Goal: Task Accomplishment & Management: Use online tool/utility

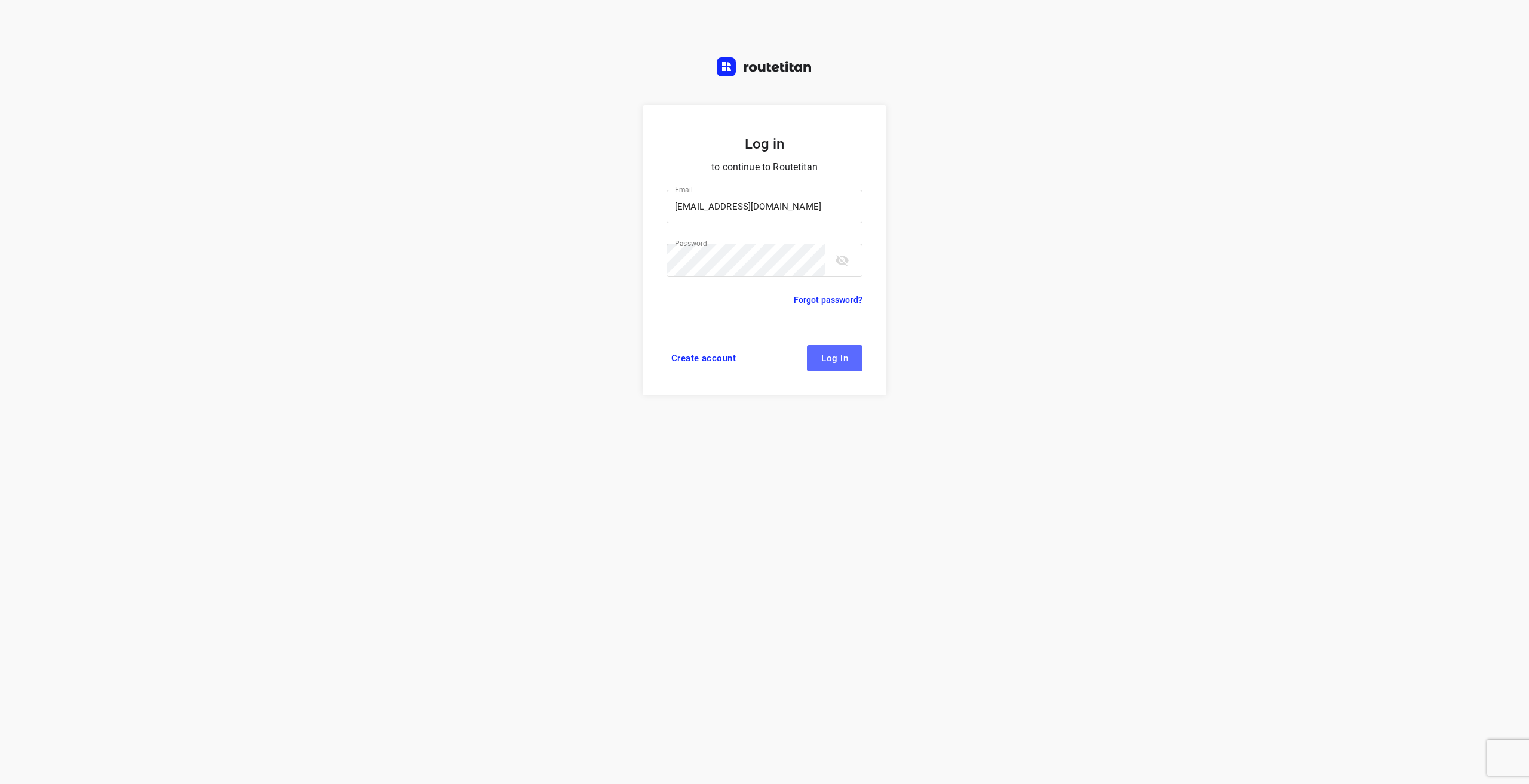
click at [845, 359] on span "Log in" at bounding box center [834, 358] width 27 height 10
click at [842, 359] on span "Log in" at bounding box center [834, 358] width 27 height 10
click at [841, 359] on span "Log in" at bounding box center [834, 358] width 27 height 10
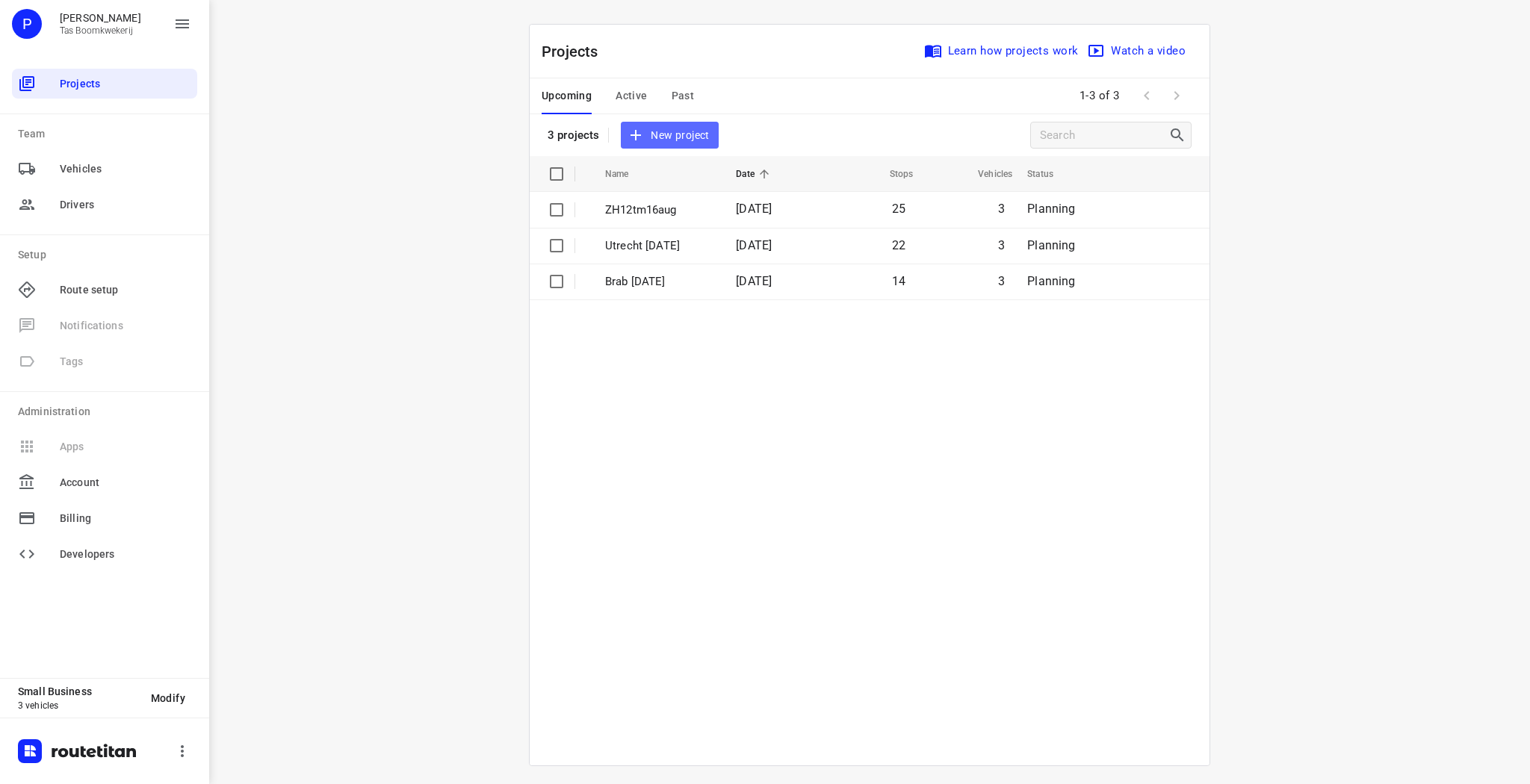
click at [664, 131] on span "New project" at bounding box center [669, 135] width 79 height 18
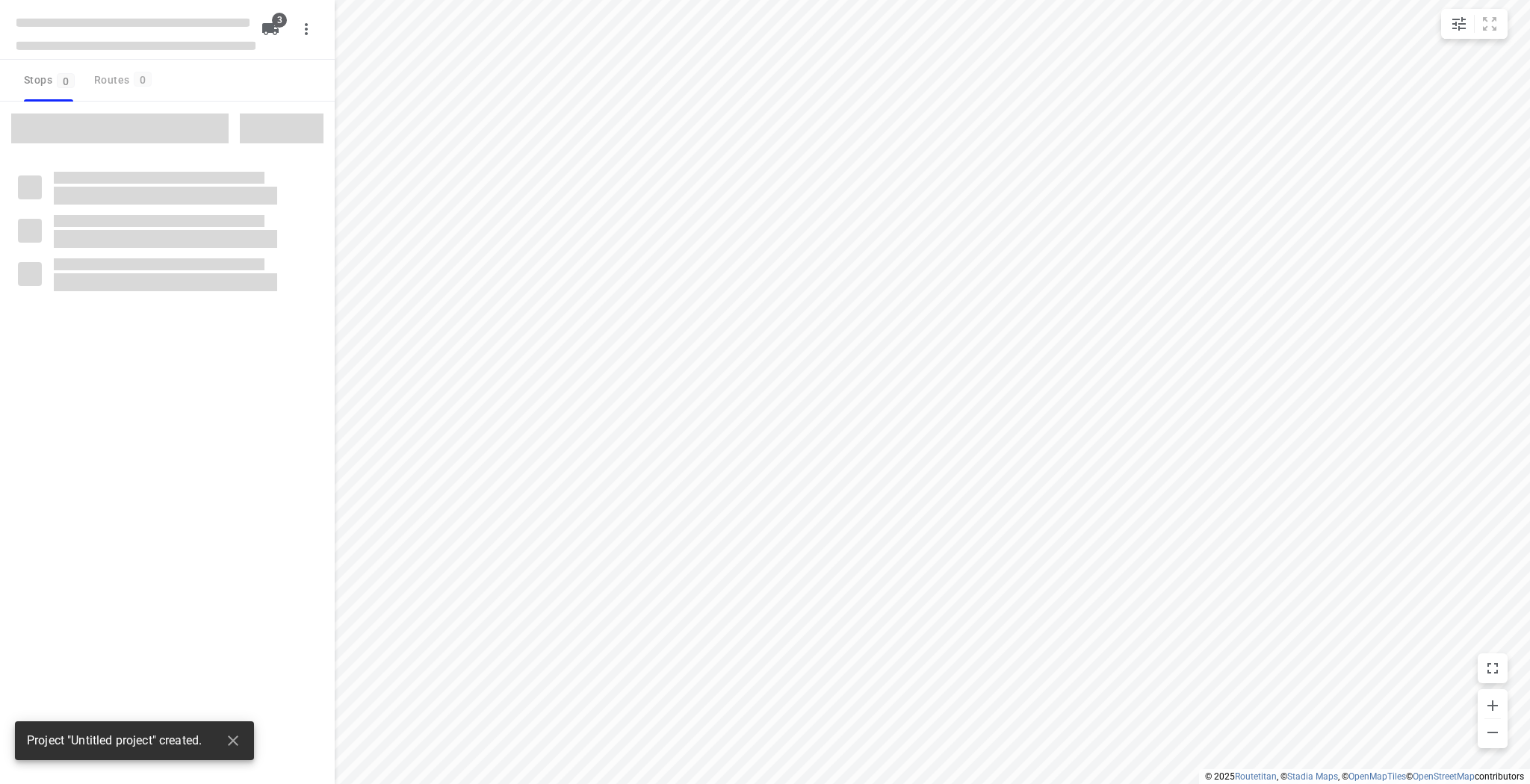
type input "distance"
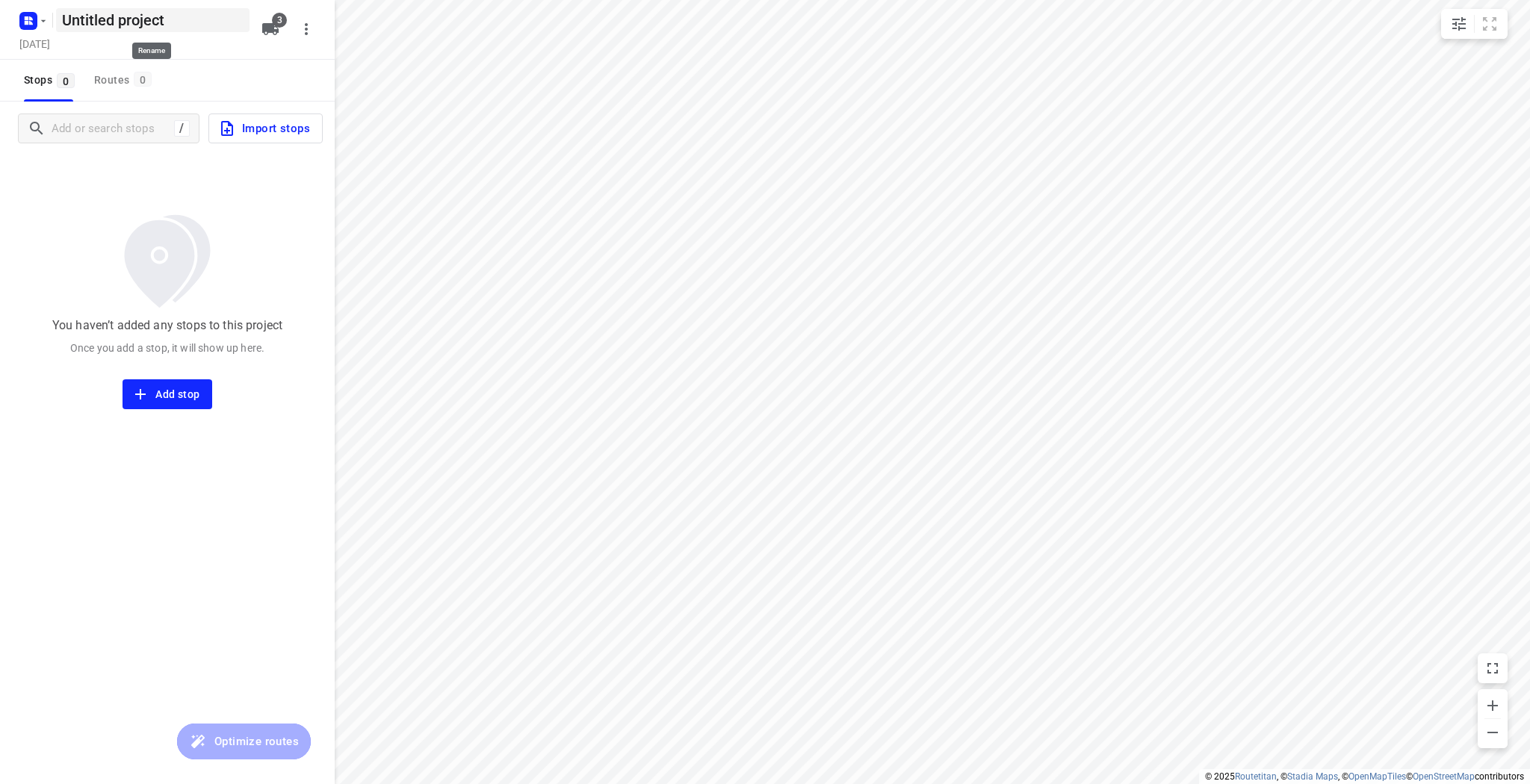
click at [141, 25] on h5 "Untitled project" at bounding box center [153, 20] width 193 height 24
type input "U"
type input "GLD 19 aug"
click at [56, 43] on h5 "[DATE]" at bounding box center [35, 43] width 42 height 17
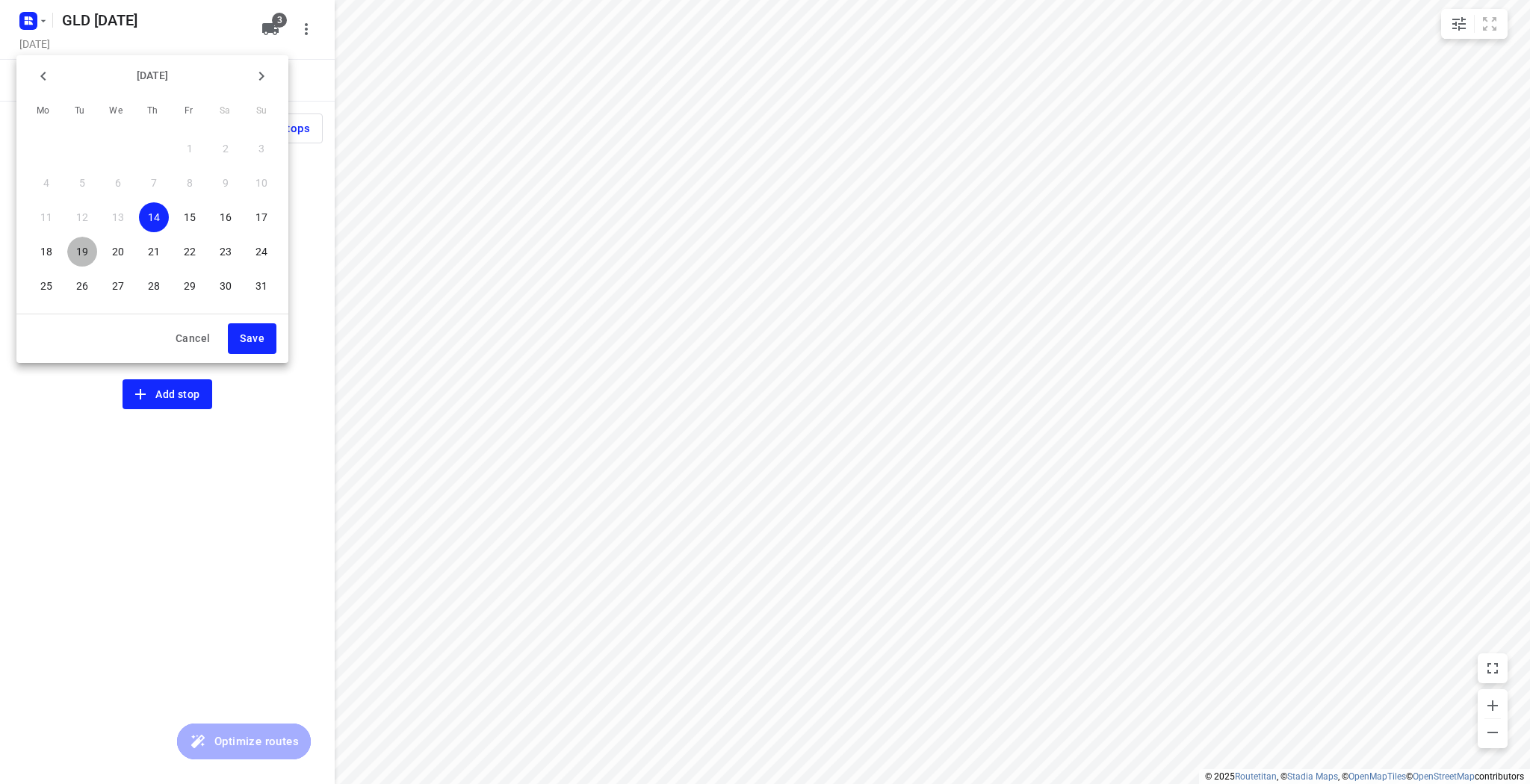
click at [82, 251] on p "19" at bounding box center [82, 252] width 12 height 15
drag, startPoint x: 254, startPoint y: 341, endPoint x: 261, endPoint y: 345, distance: 8.1
click at [254, 341] on span "Save" at bounding box center [252, 338] width 25 height 18
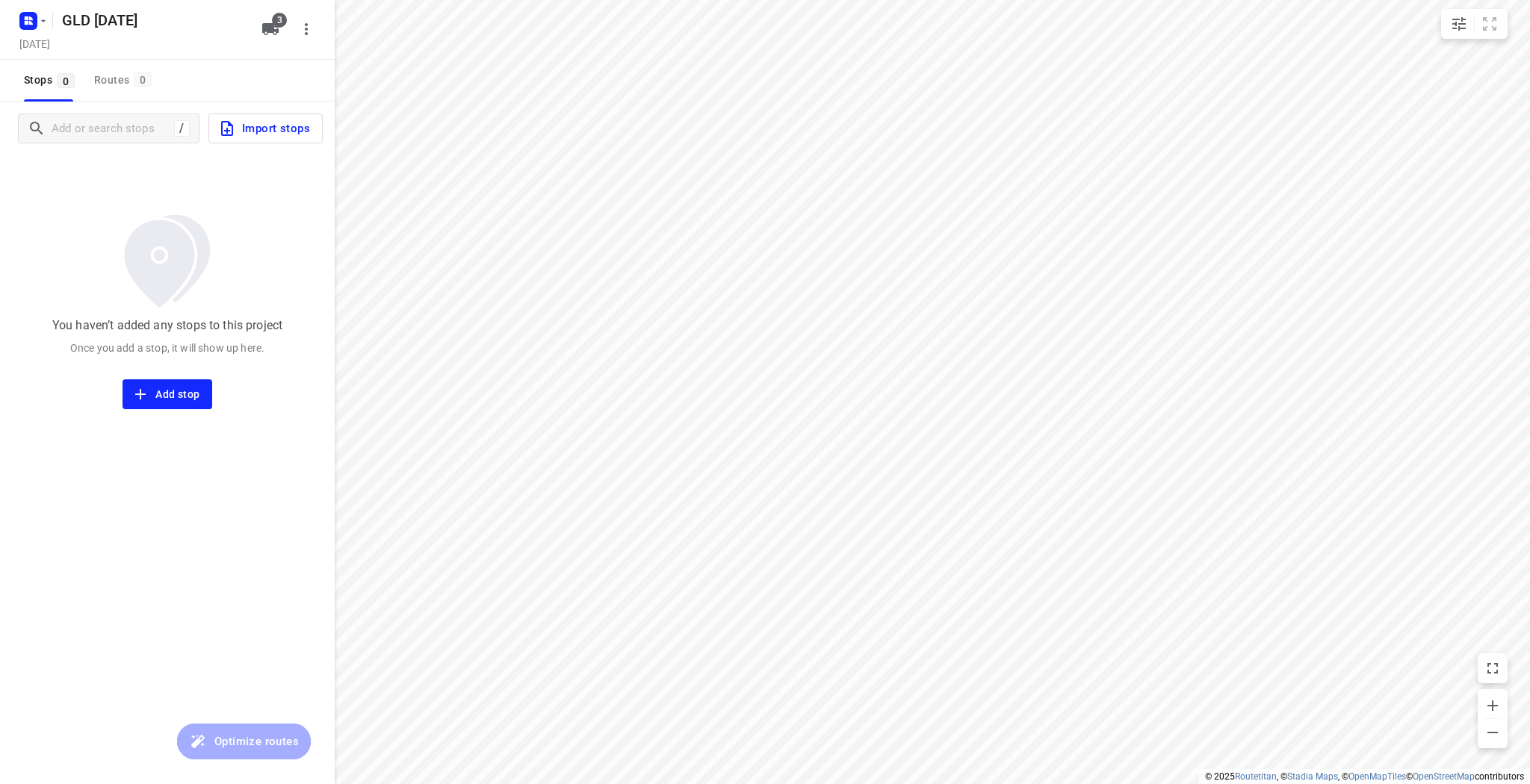
click at [237, 124] on span "Import stops" at bounding box center [264, 128] width 92 height 19
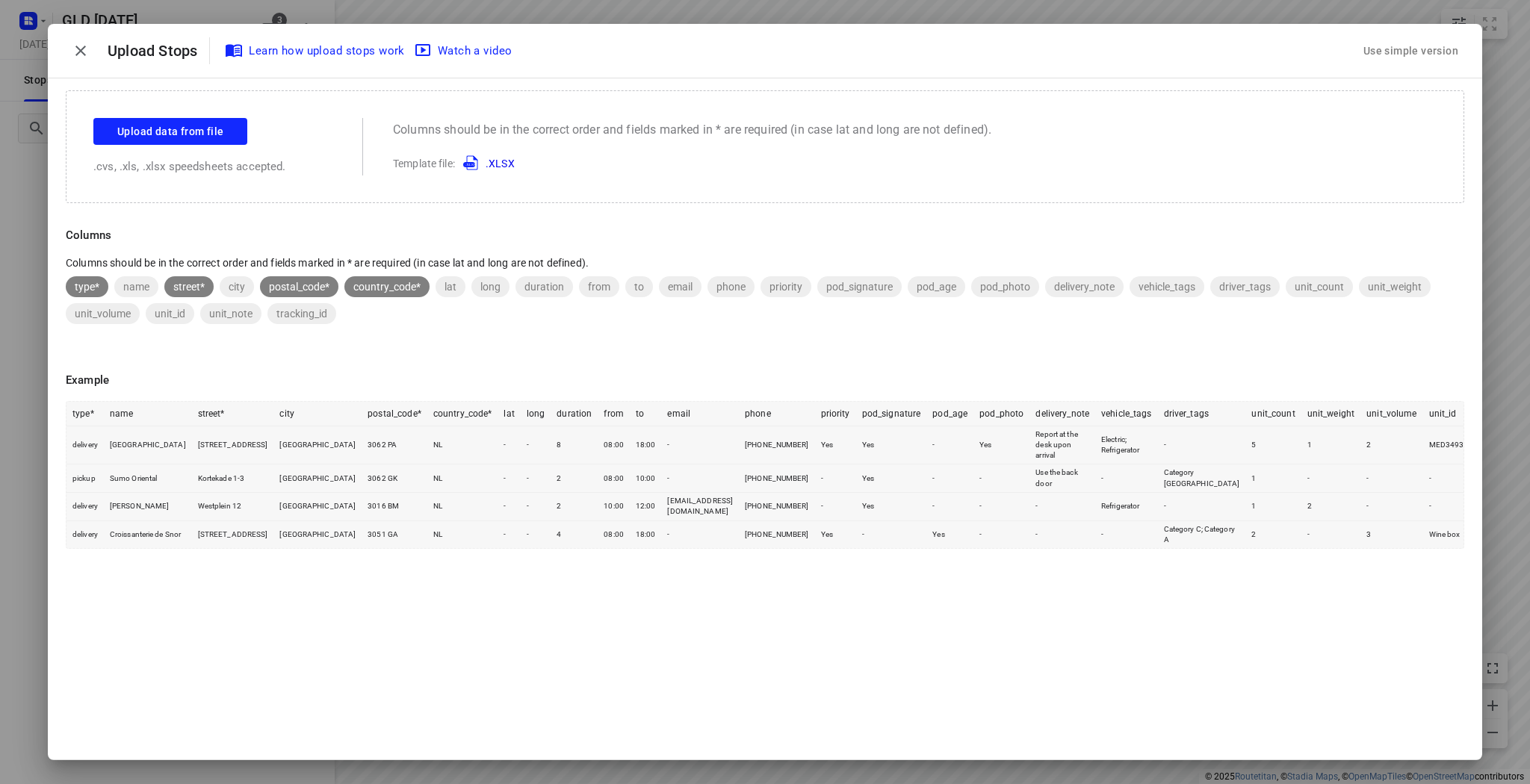
click at [188, 117] on div "Drop Here Upload data from file .cvs, .xls, .xlsx speedsheets accepted. Columns…" at bounding box center [765, 146] width 1399 height 113
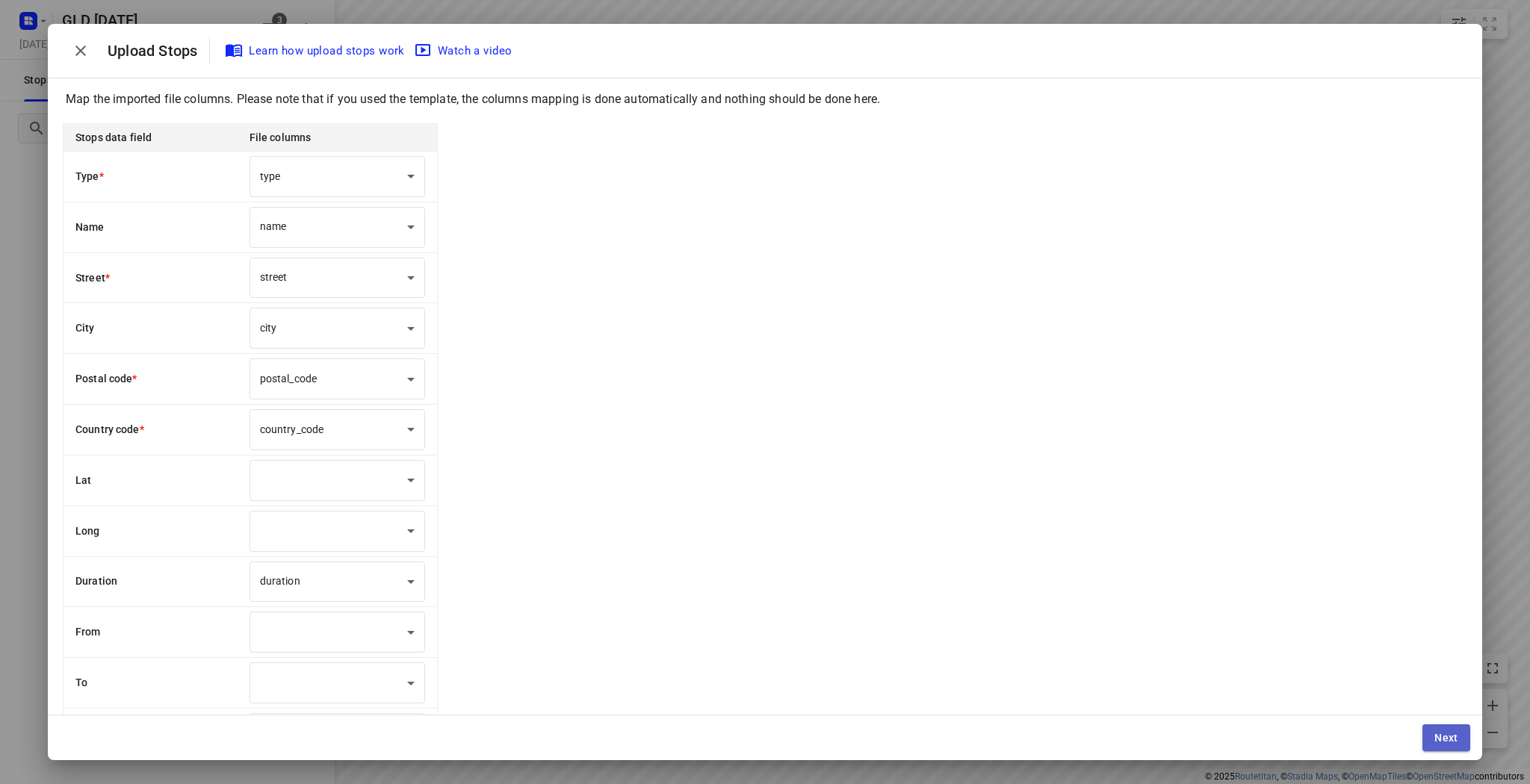
click at [1424, 733] on button "Next" at bounding box center [1446, 737] width 48 height 27
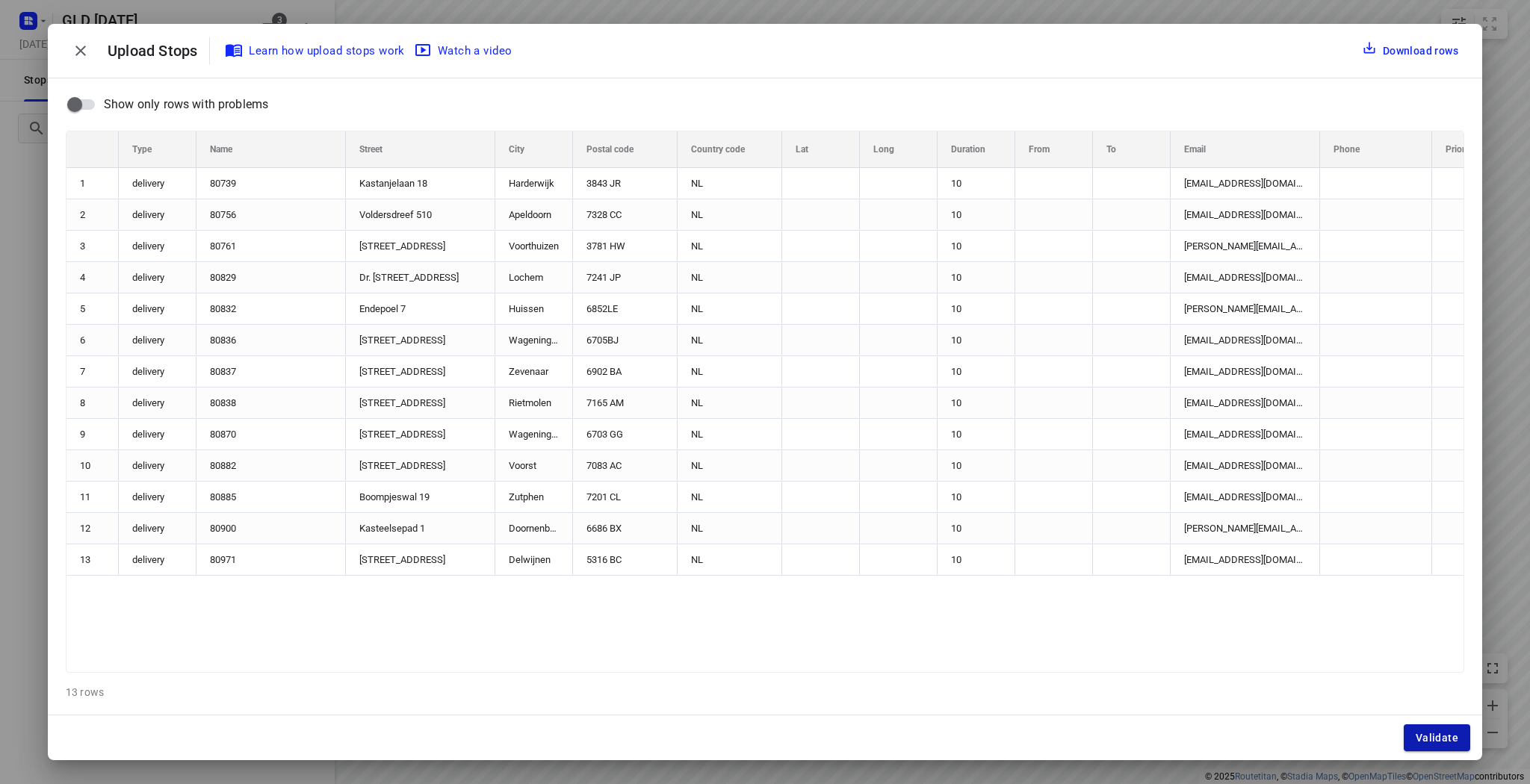
click at [1432, 738] on span "Validate" at bounding box center [1437, 737] width 42 height 12
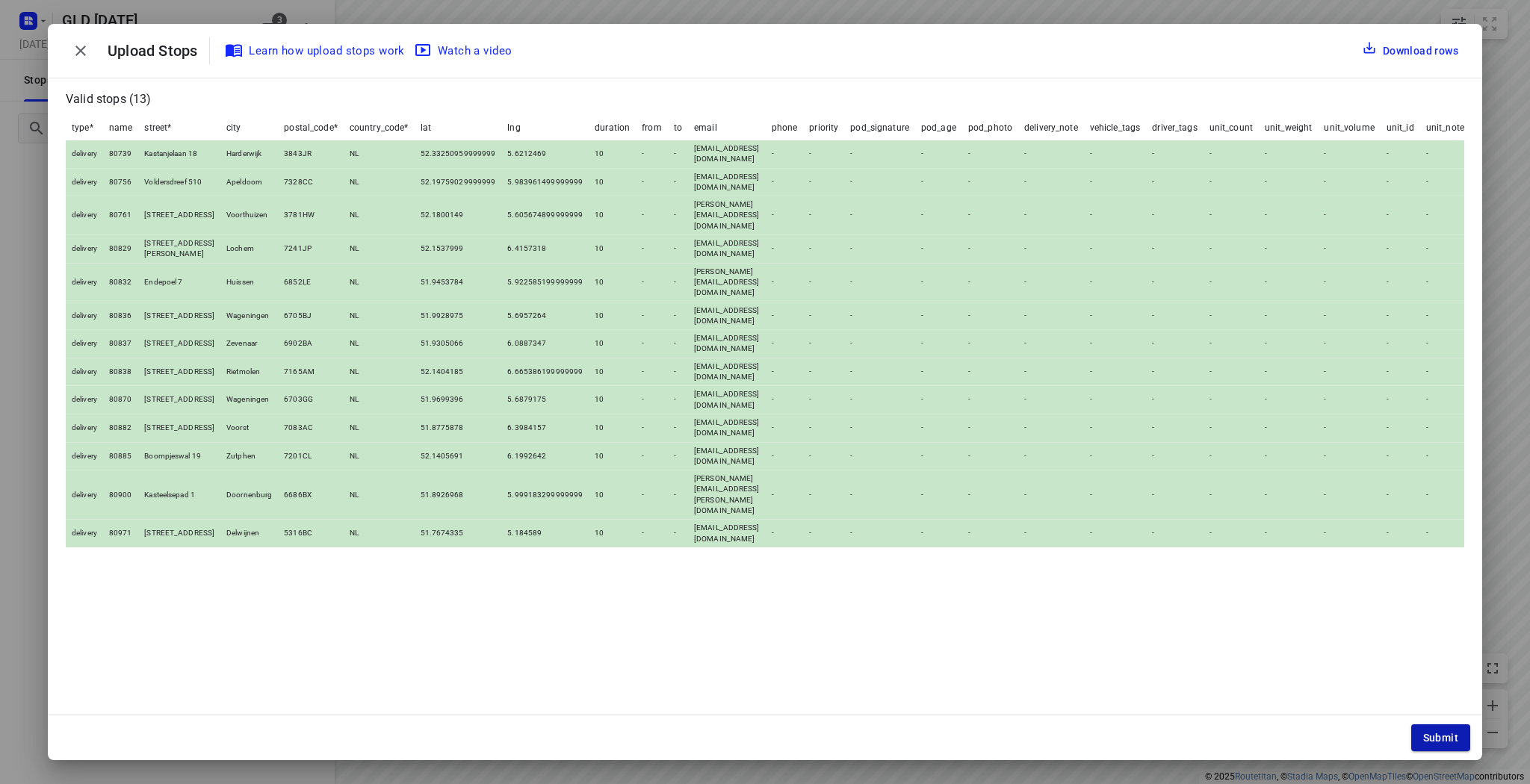
click at [1443, 736] on span "Submit" at bounding box center [1441, 737] width 35 height 12
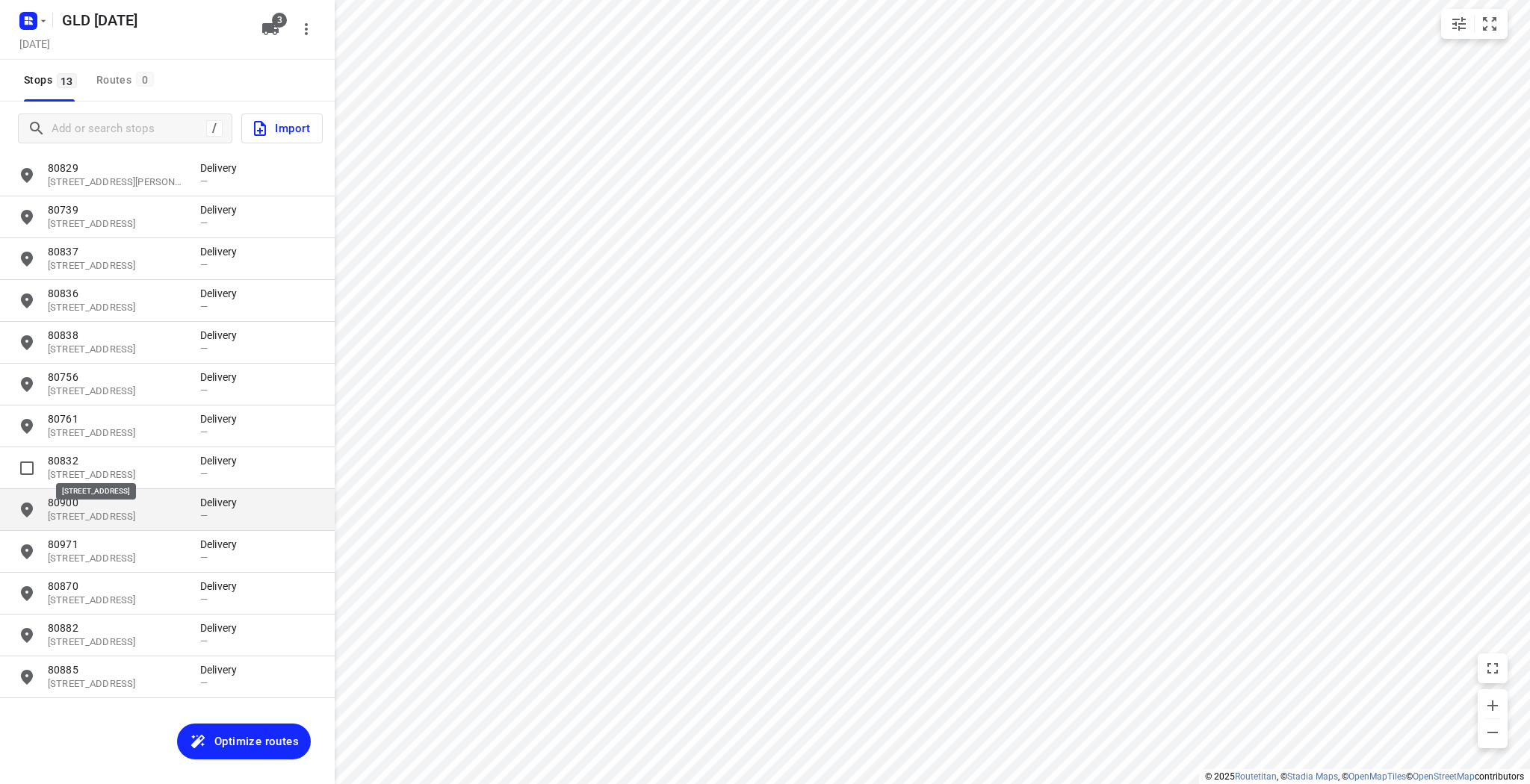
scroll to position [39, 0]
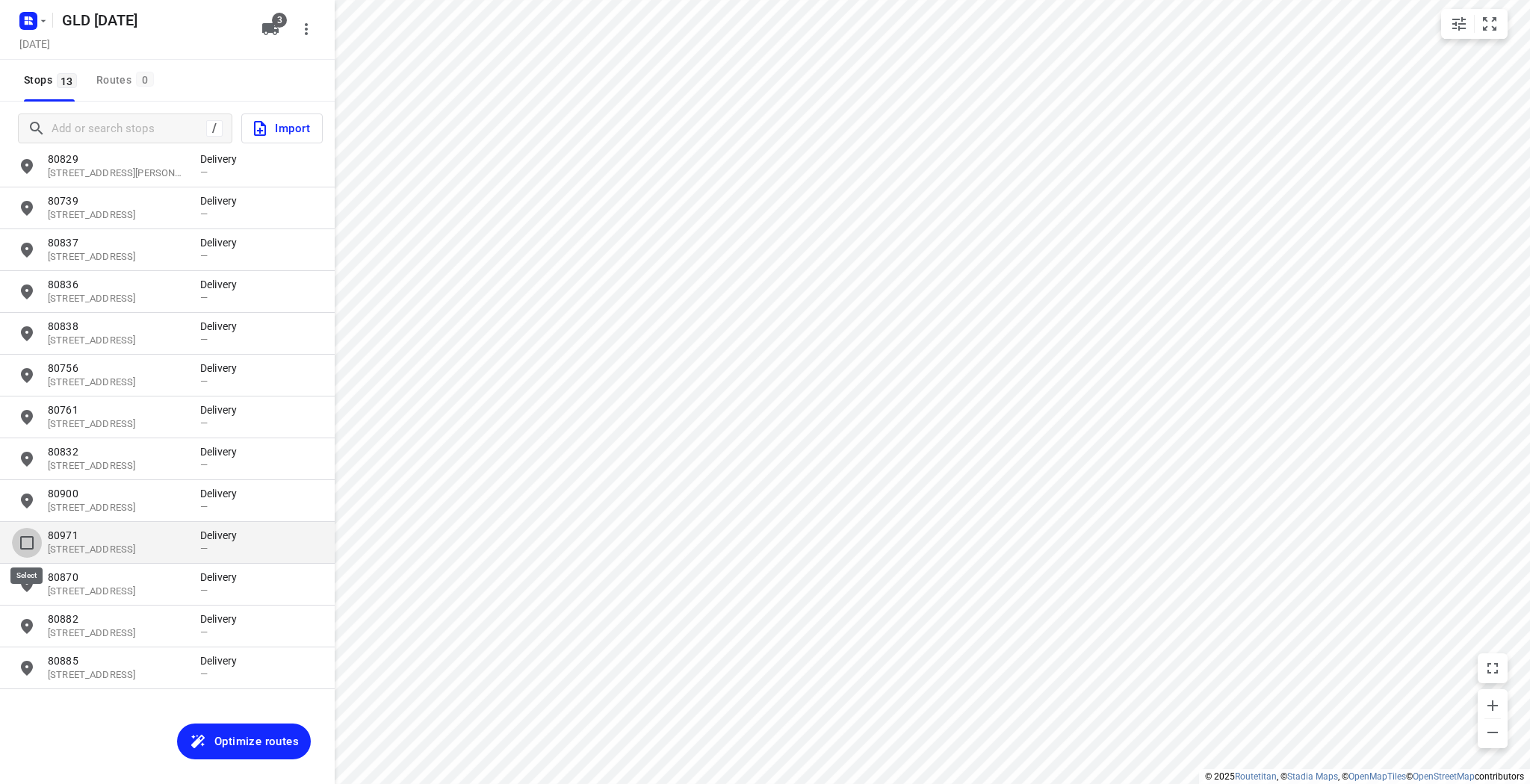
click at [29, 541] on input "grid" at bounding box center [27, 542] width 30 height 30
checkbox input "true"
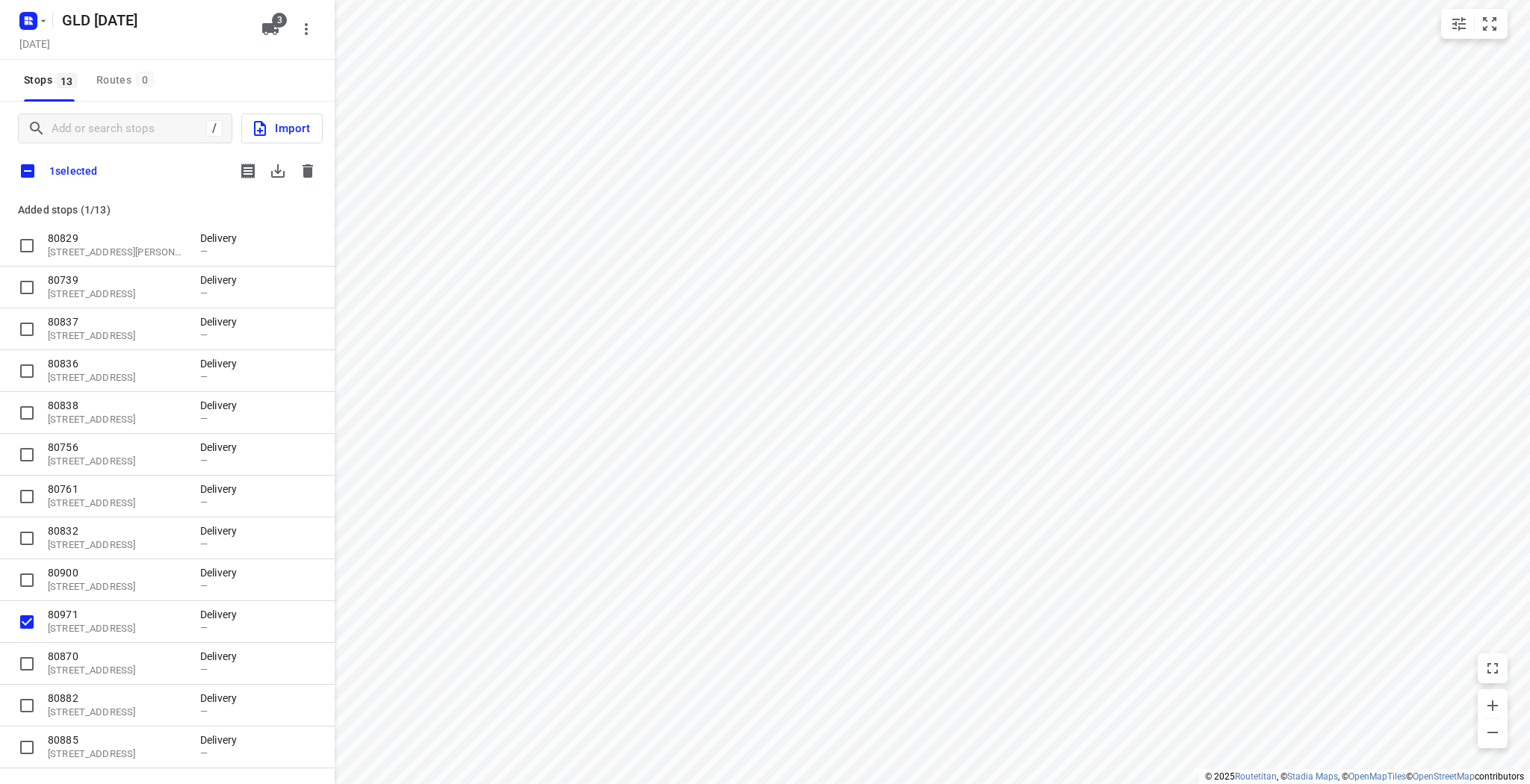
click at [203, 62] on div "Stops 13 Routes 0" at bounding box center [167, 81] width 335 height 42
click at [164, 40] on div "Tuesday, Aug 19" at bounding box center [136, 45] width 239 height 20
click at [36, 22] on rect "button" at bounding box center [29, 21] width 18 height 18
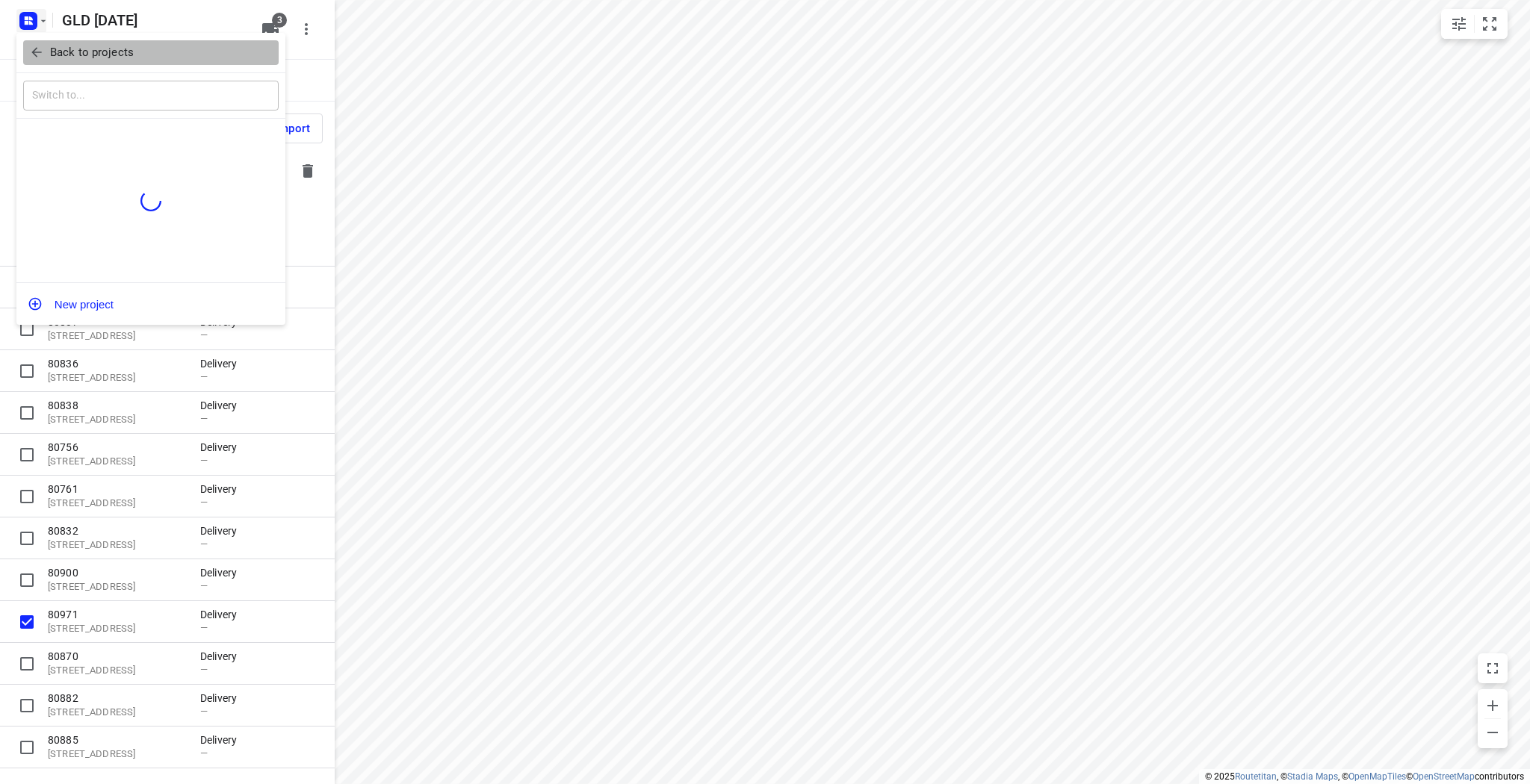
click at [70, 60] on p "Back to projects" at bounding box center [91, 52] width 84 height 17
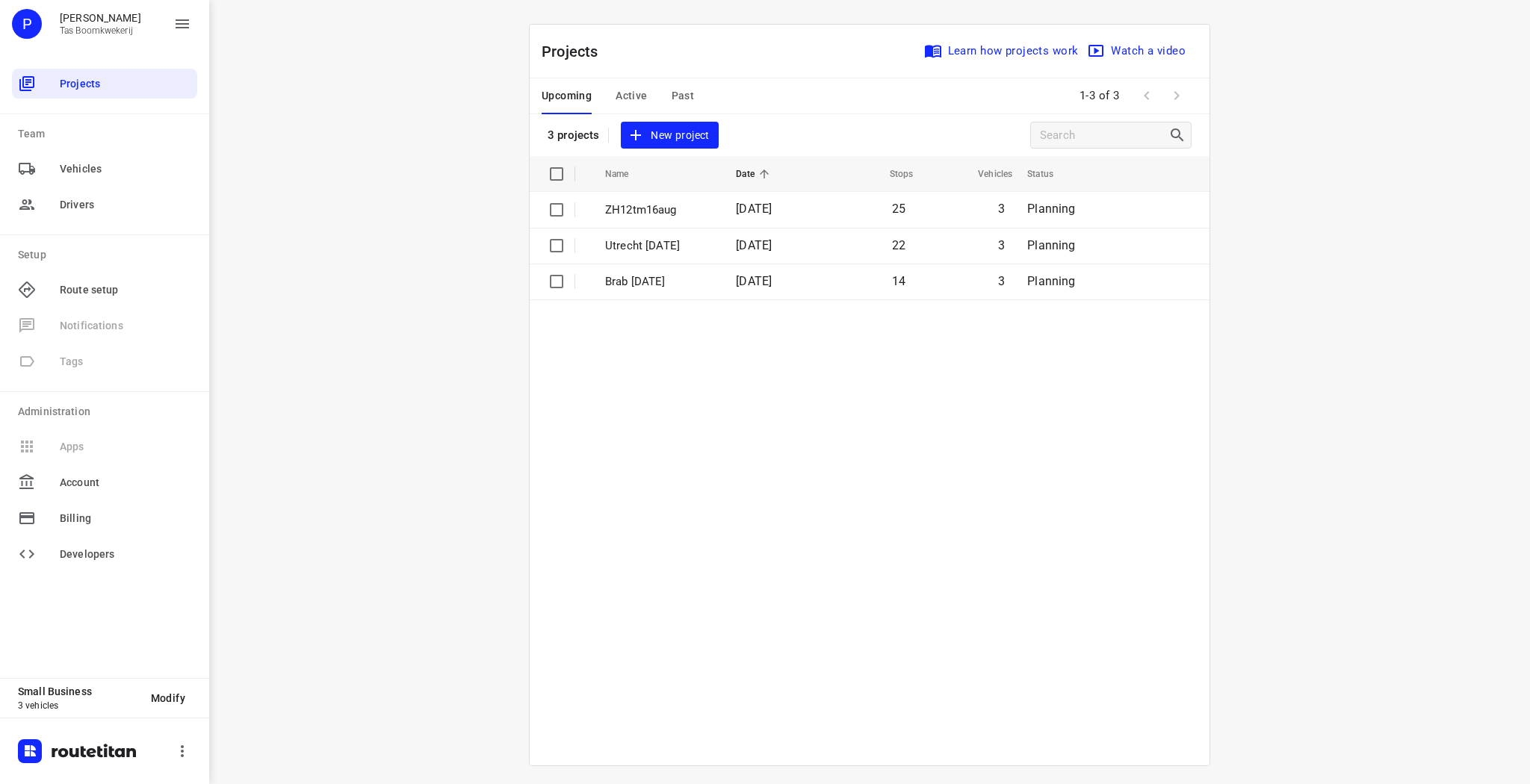
click at [657, 144] on button "New project" at bounding box center [669, 135] width 97 height 28
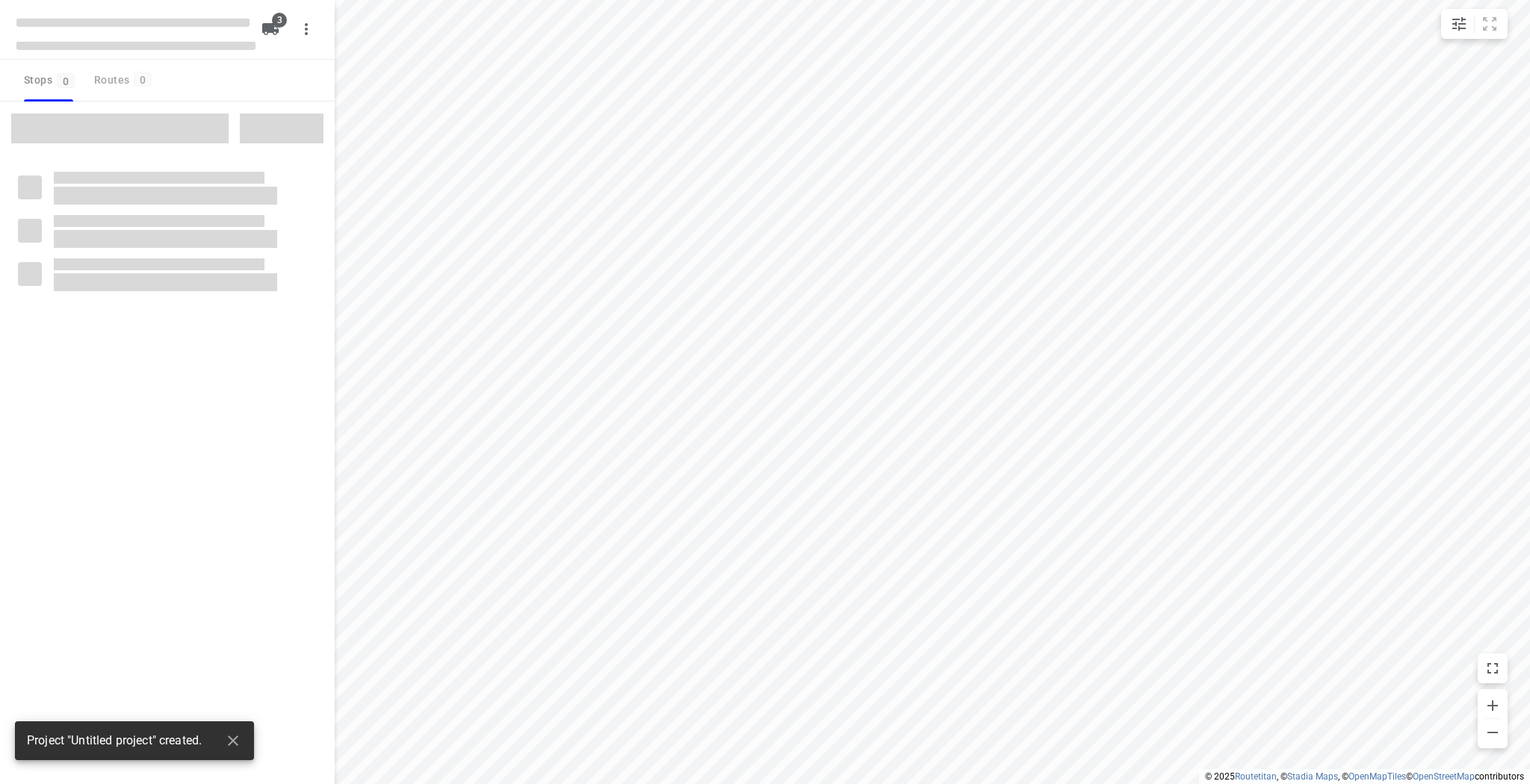
type input "distance"
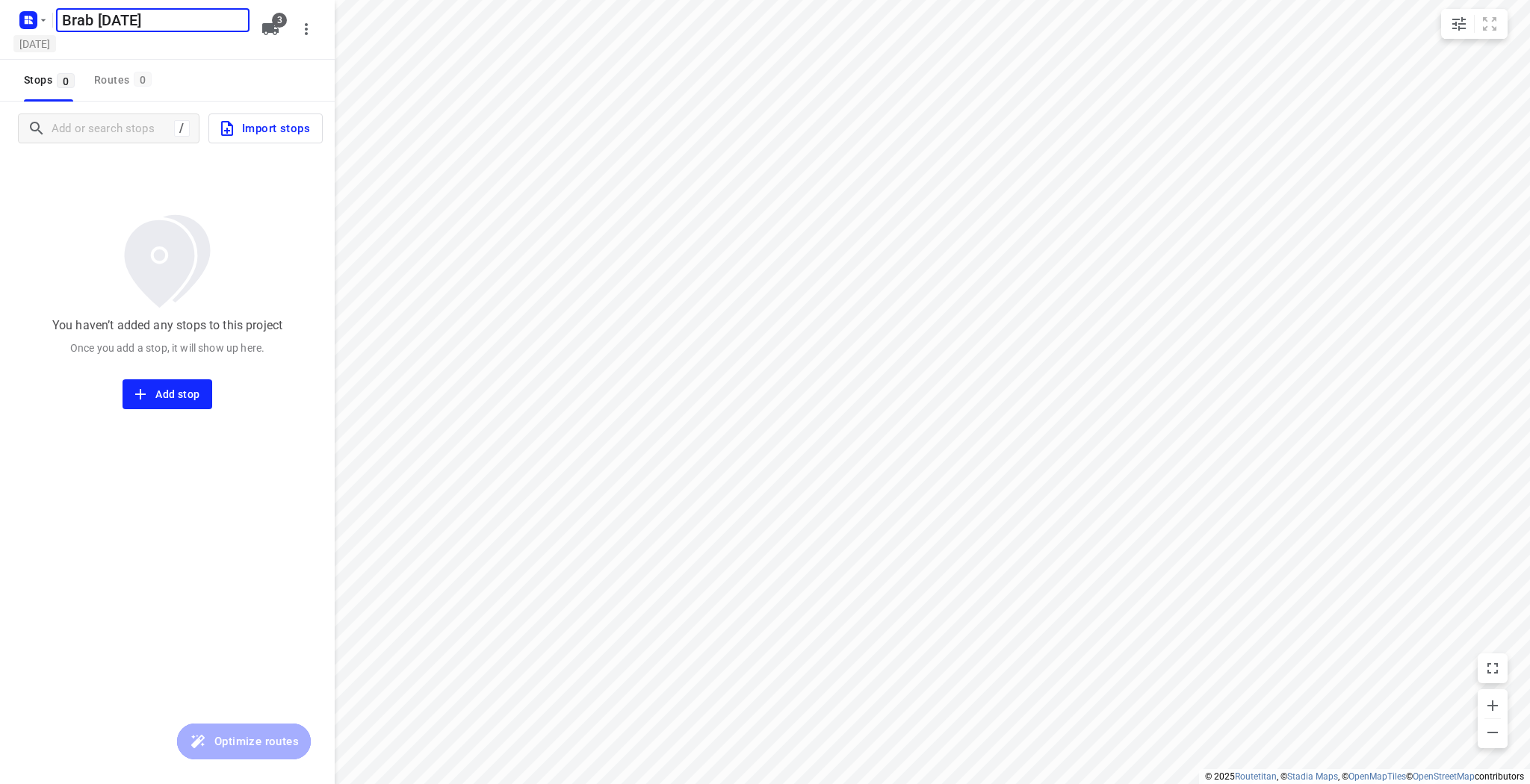
type input "Brab 20 aug"
click at [56, 46] on h5 "[DATE]" at bounding box center [35, 43] width 42 height 17
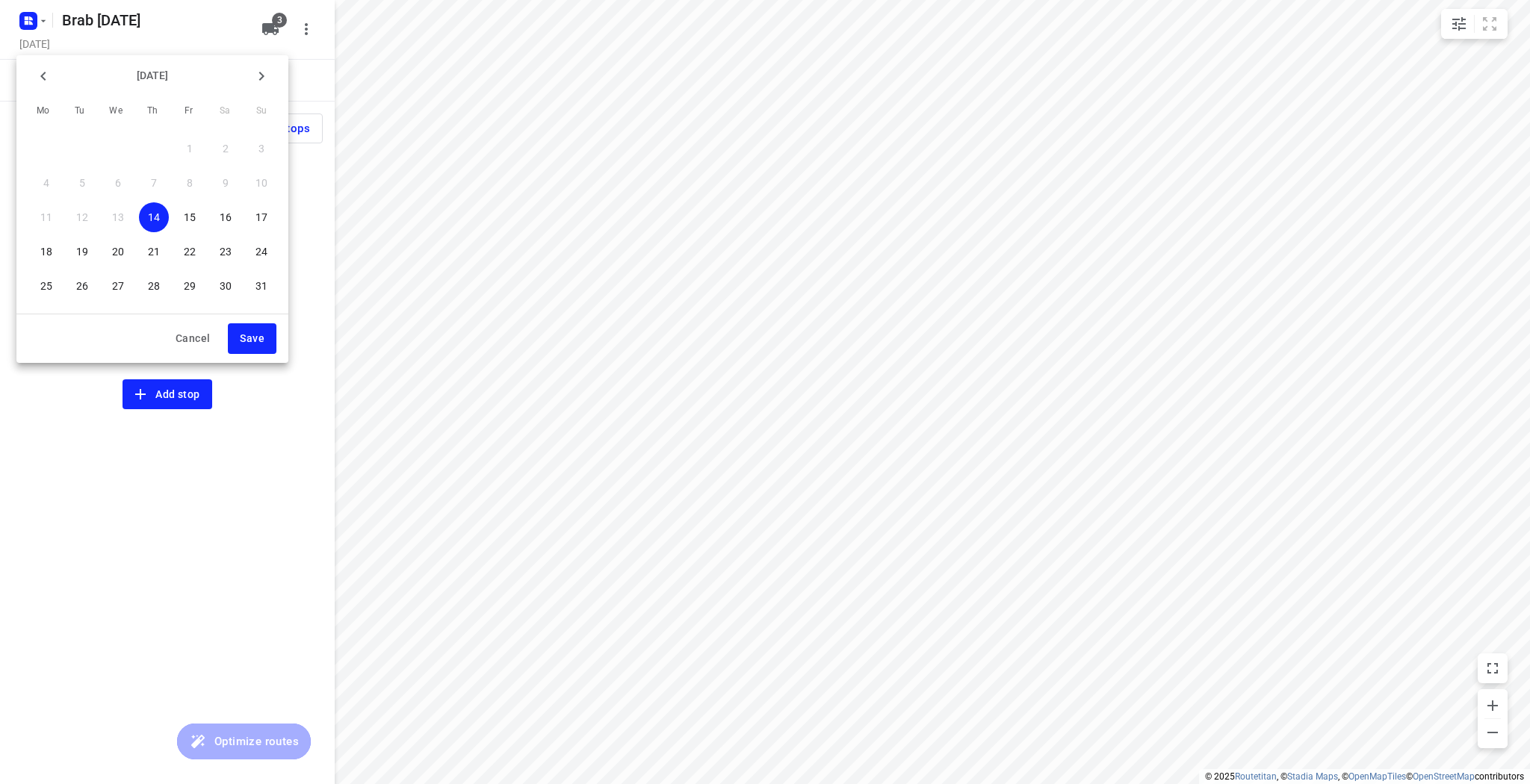
click at [123, 256] on p "20" at bounding box center [118, 252] width 12 height 15
click at [259, 332] on span "Save" at bounding box center [252, 338] width 25 height 18
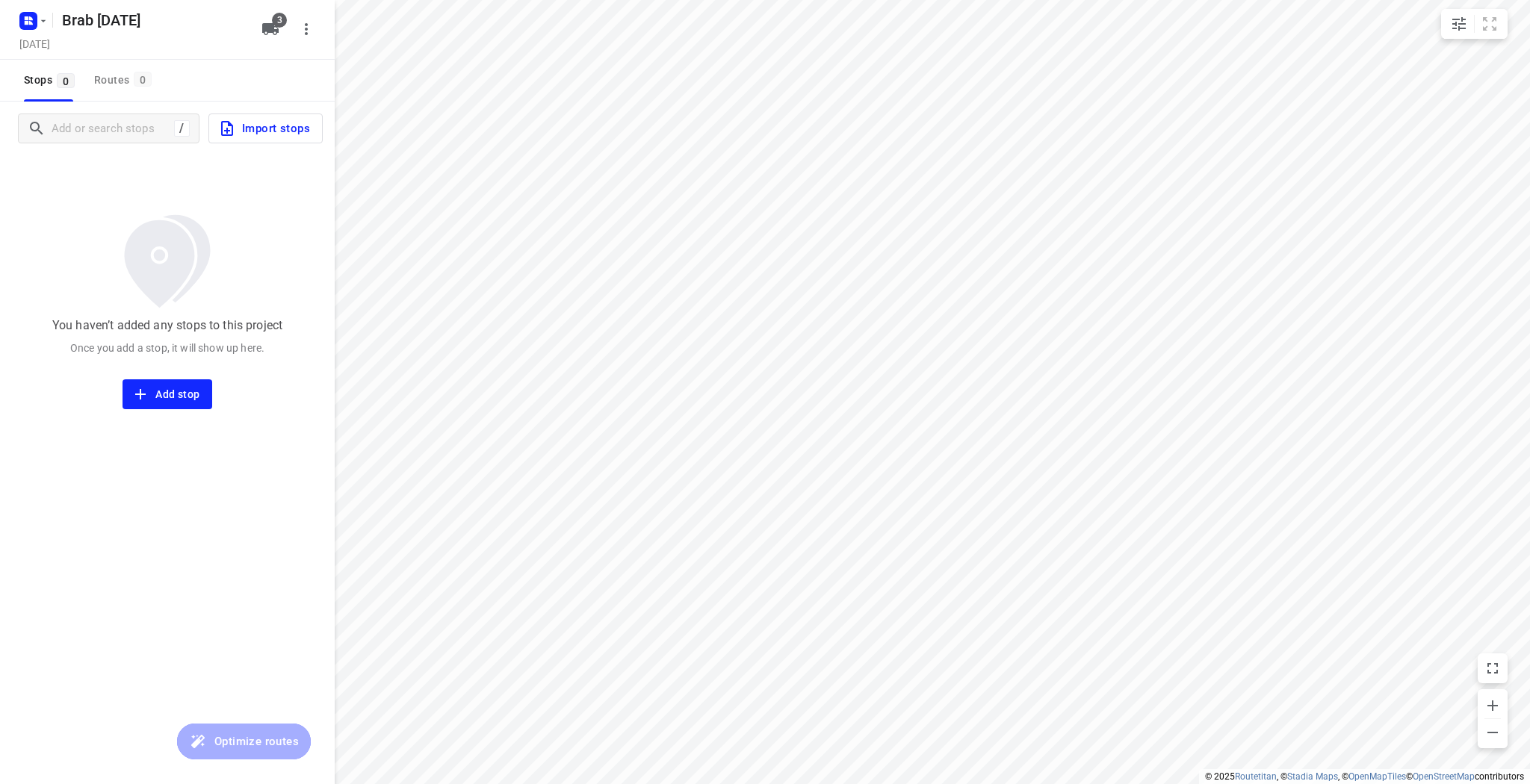
click at [257, 135] on span "Import stops" at bounding box center [264, 128] width 92 height 19
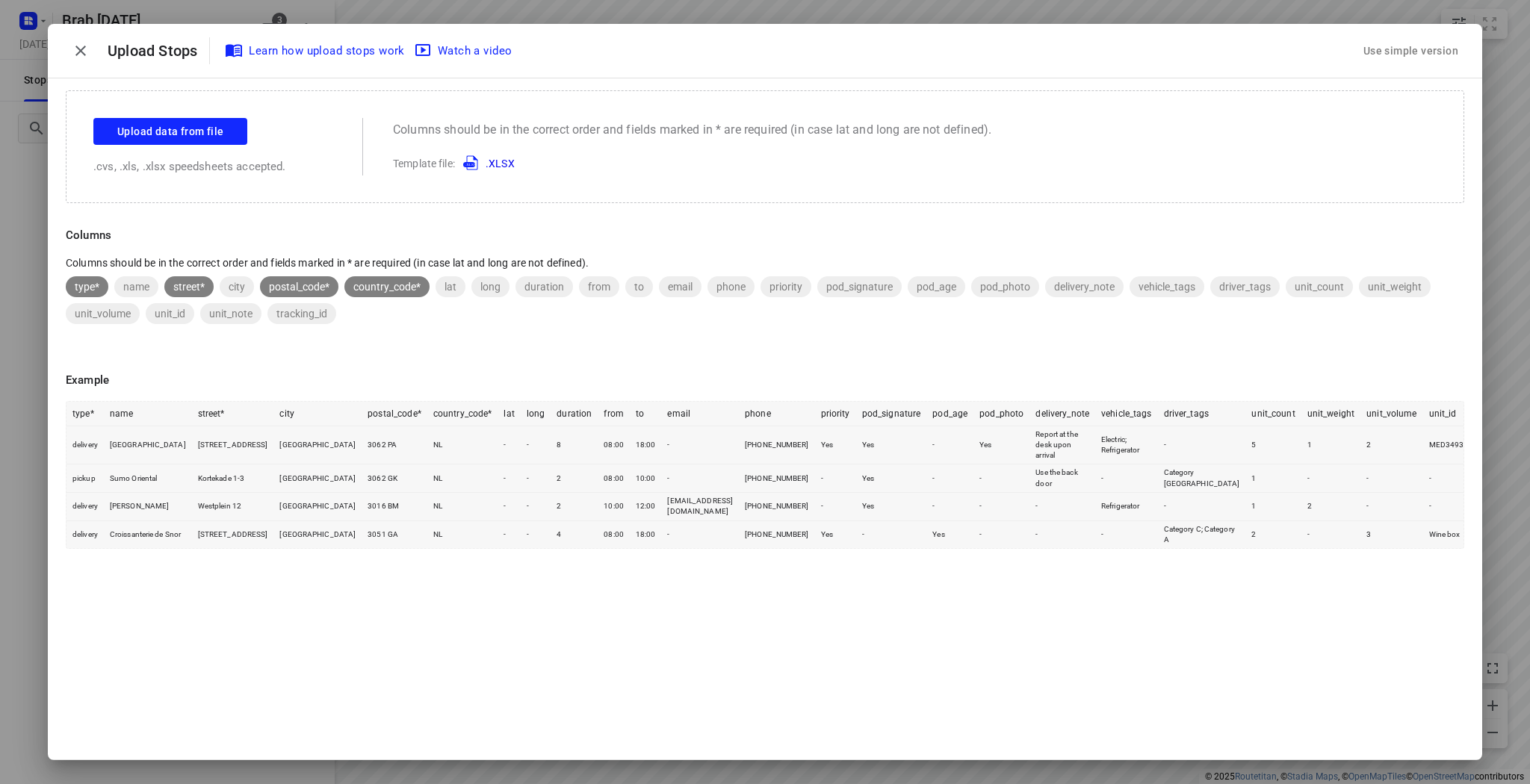
click at [185, 114] on div "Drop Here Upload data from file .cvs, .xls, .xlsx speedsheets accepted. Columns…" at bounding box center [765, 146] width 1399 height 113
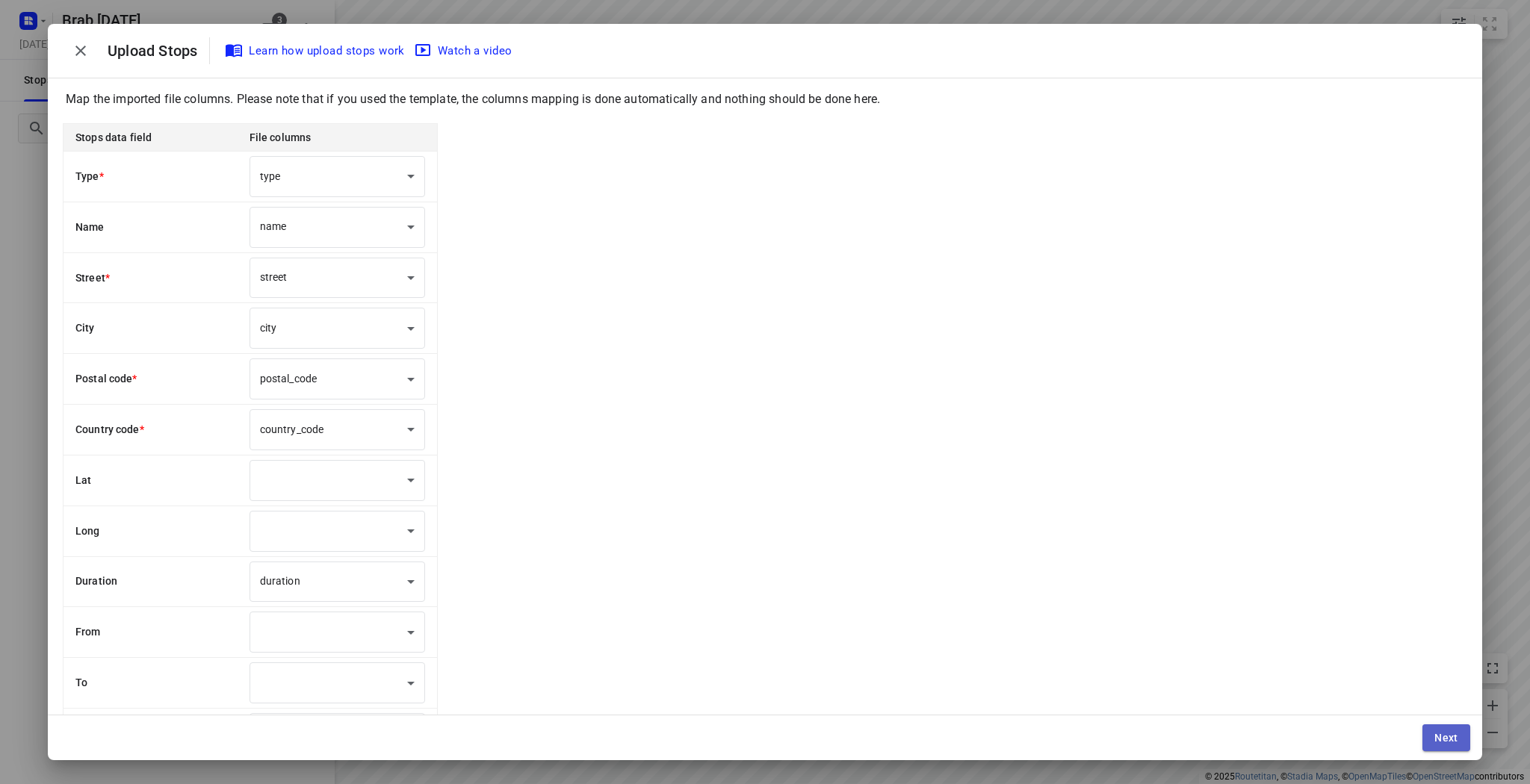
click at [1434, 737] on span "Next" at bounding box center [1446, 737] width 24 height 12
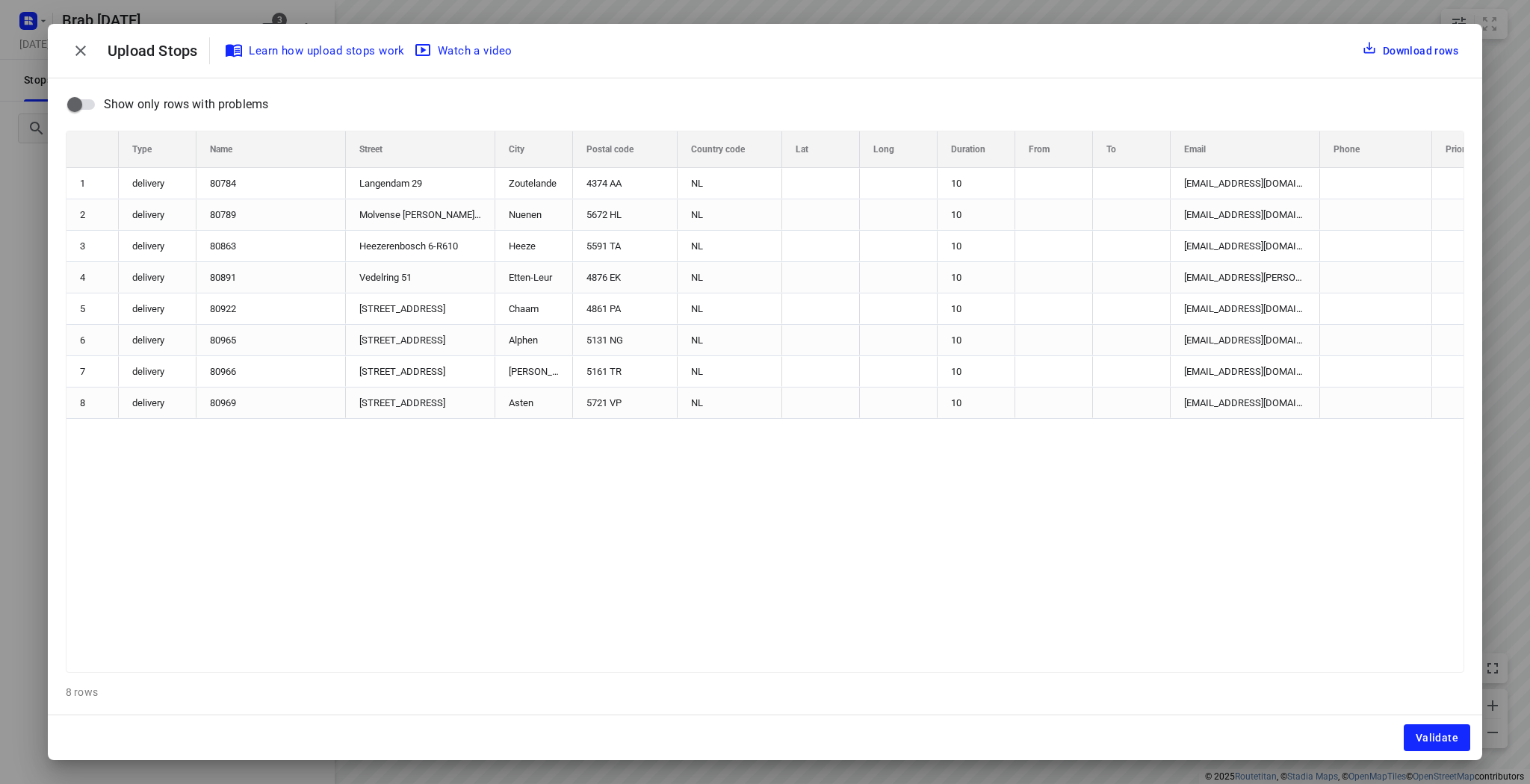
click at [1434, 737] on span "Validate" at bounding box center [1437, 737] width 42 height 12
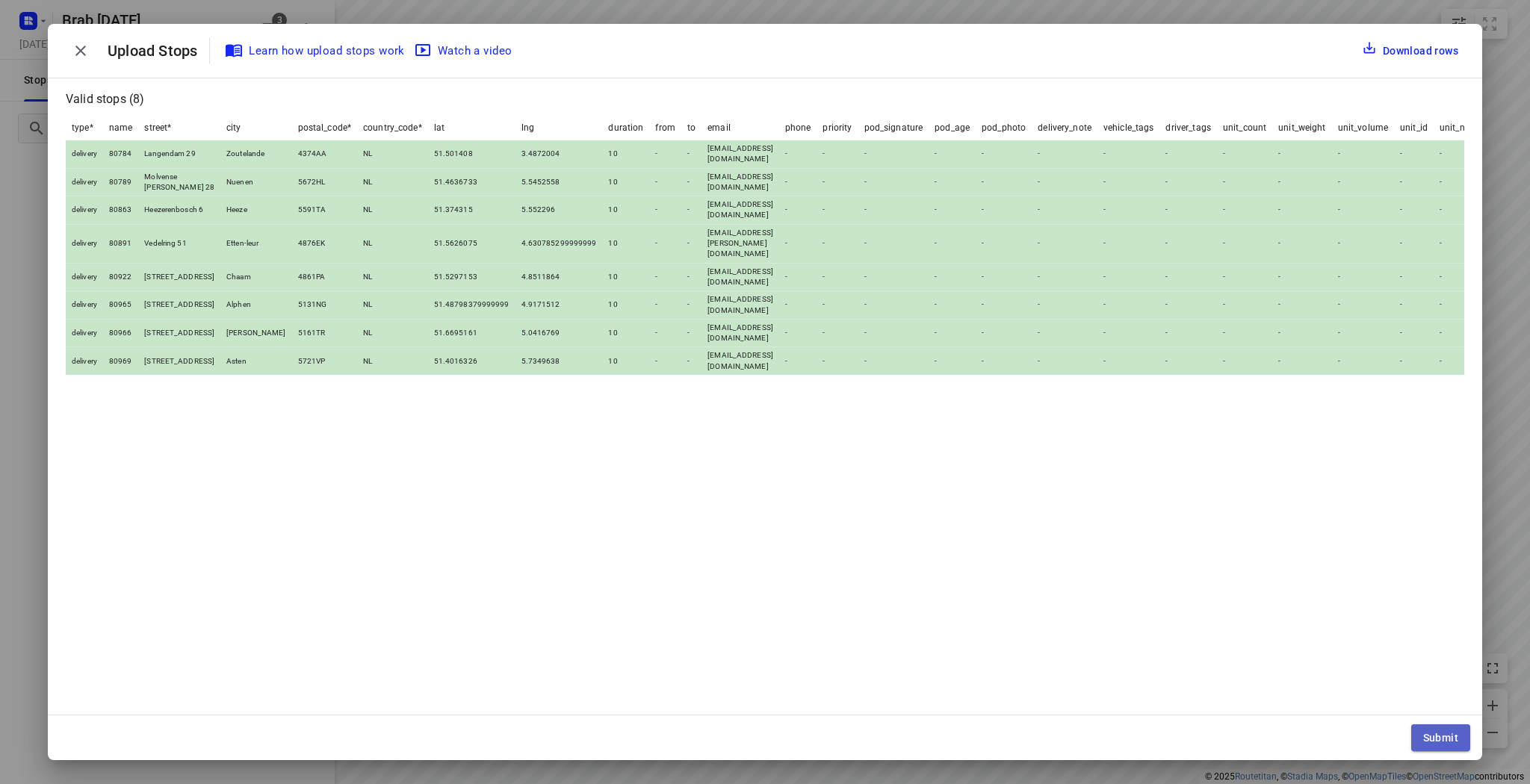
click at [1439, 739] on span "Submit" at bounding box center [1441, 737] width 35 height 12
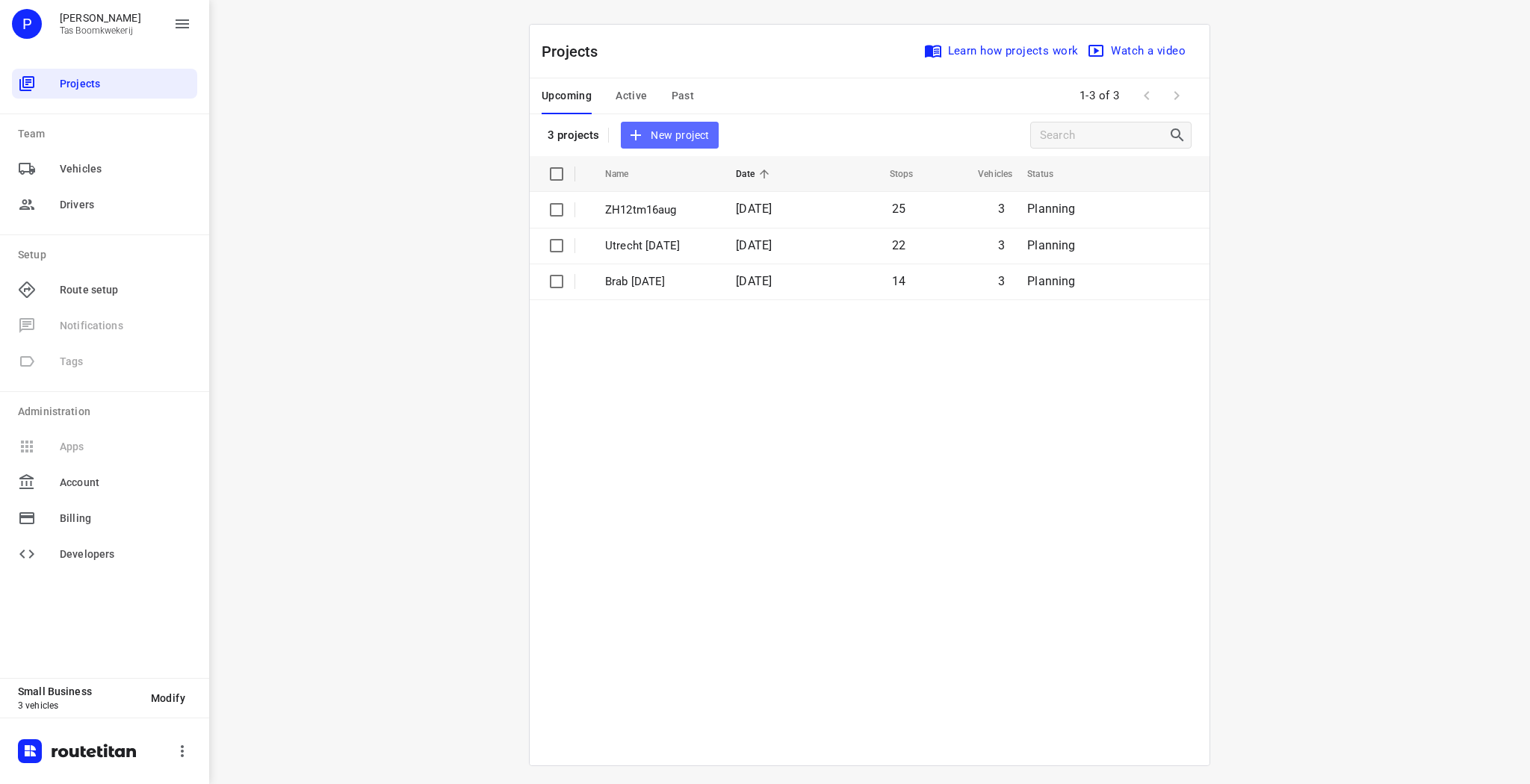
drag, startPoint x: 672, startPoint y: 134, endPoint x: 714, endPoint y: 16, distance: 125.3
click at [673, 134] on span "New project" at bounding box center [669, 135] width 79 height 18
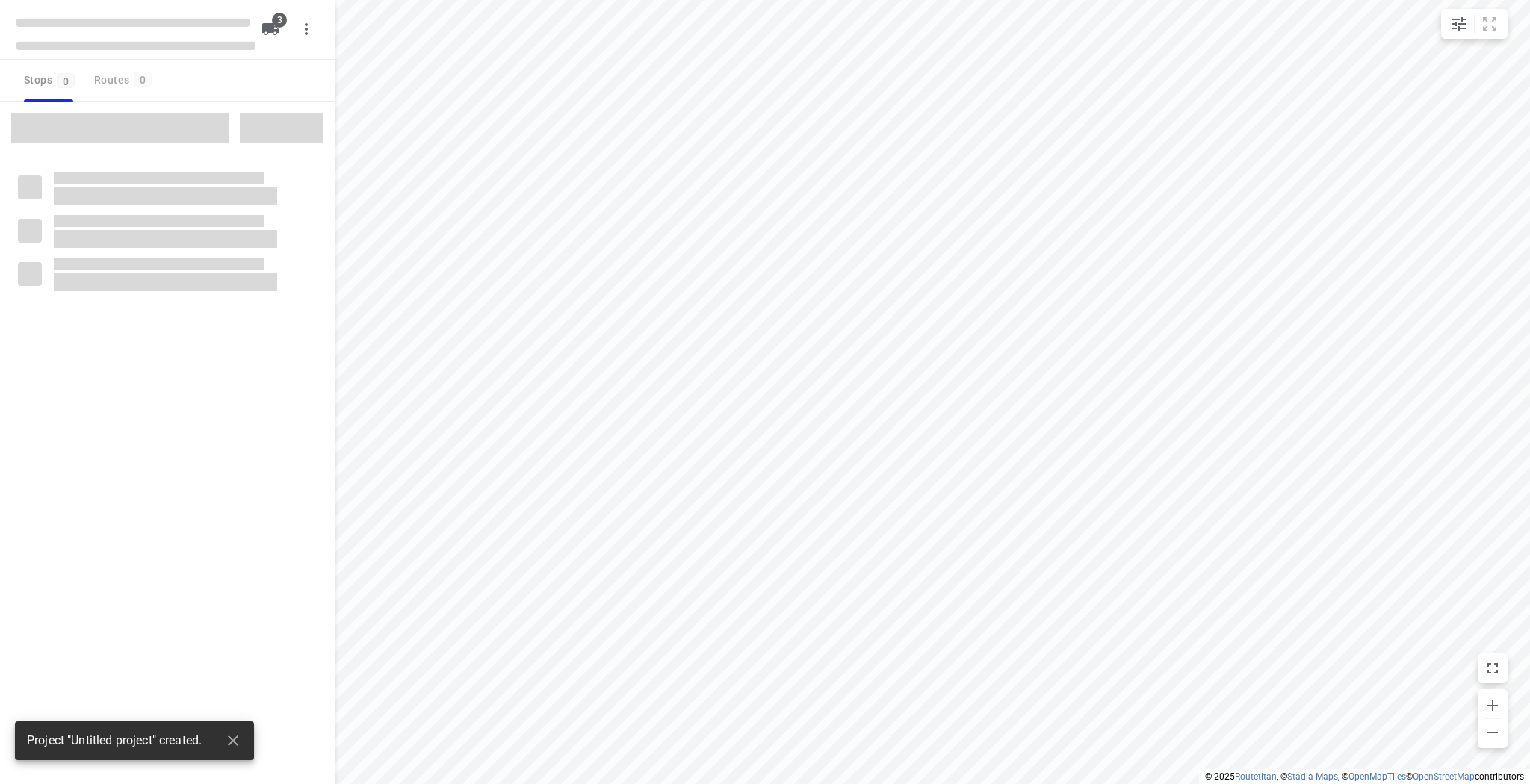
type input "distance"
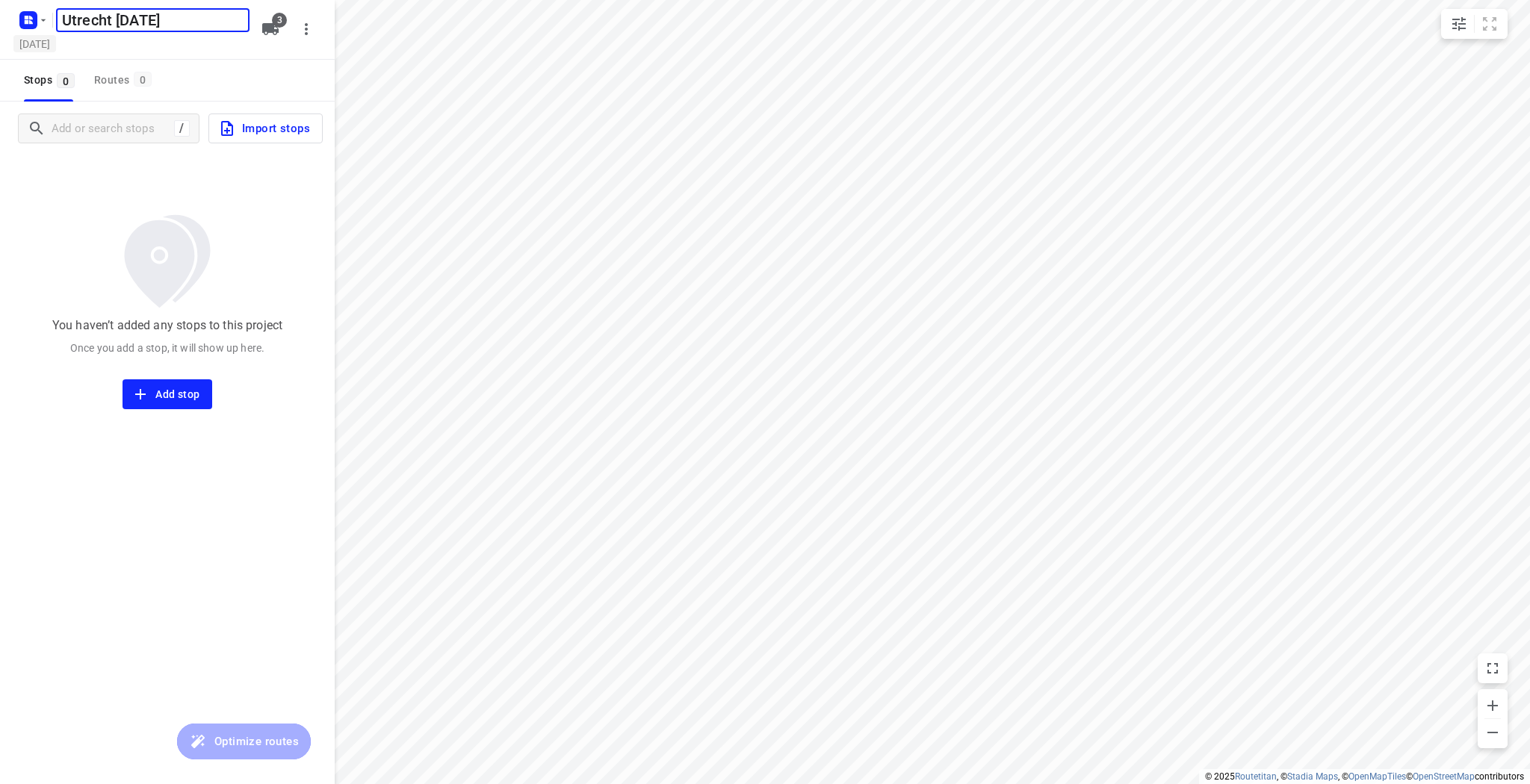
type input "Utrecht 22 aug"
click at [56, 51] on h5 "[DATE]" at bounding box center [35, 43] width 42 height 17
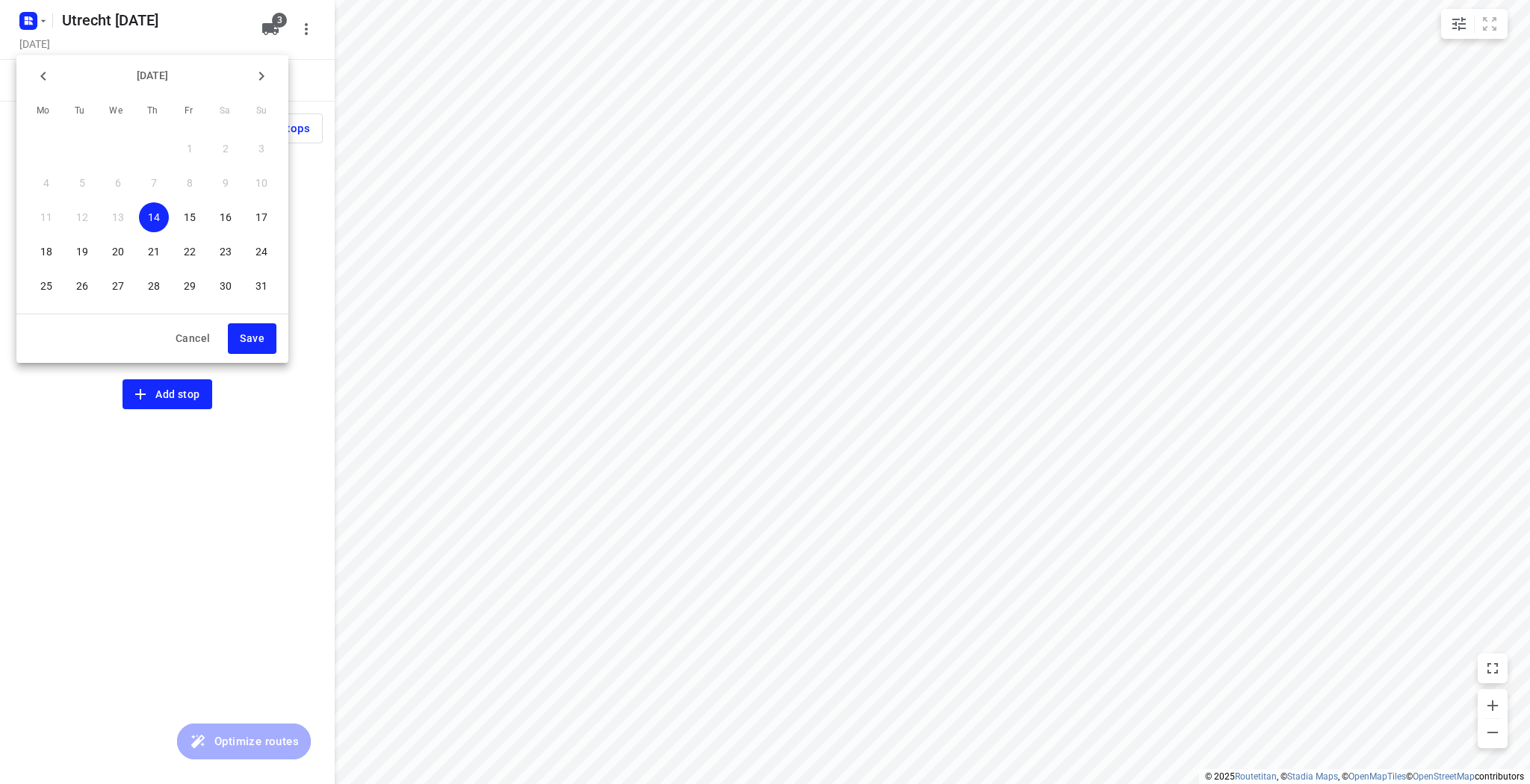
click at [194, 250] on p "22" at bounding box center [189, 252] width 12 height 15
click at [258, 339] on span "Save" at bounding box center [252, 338] width 25 height 18
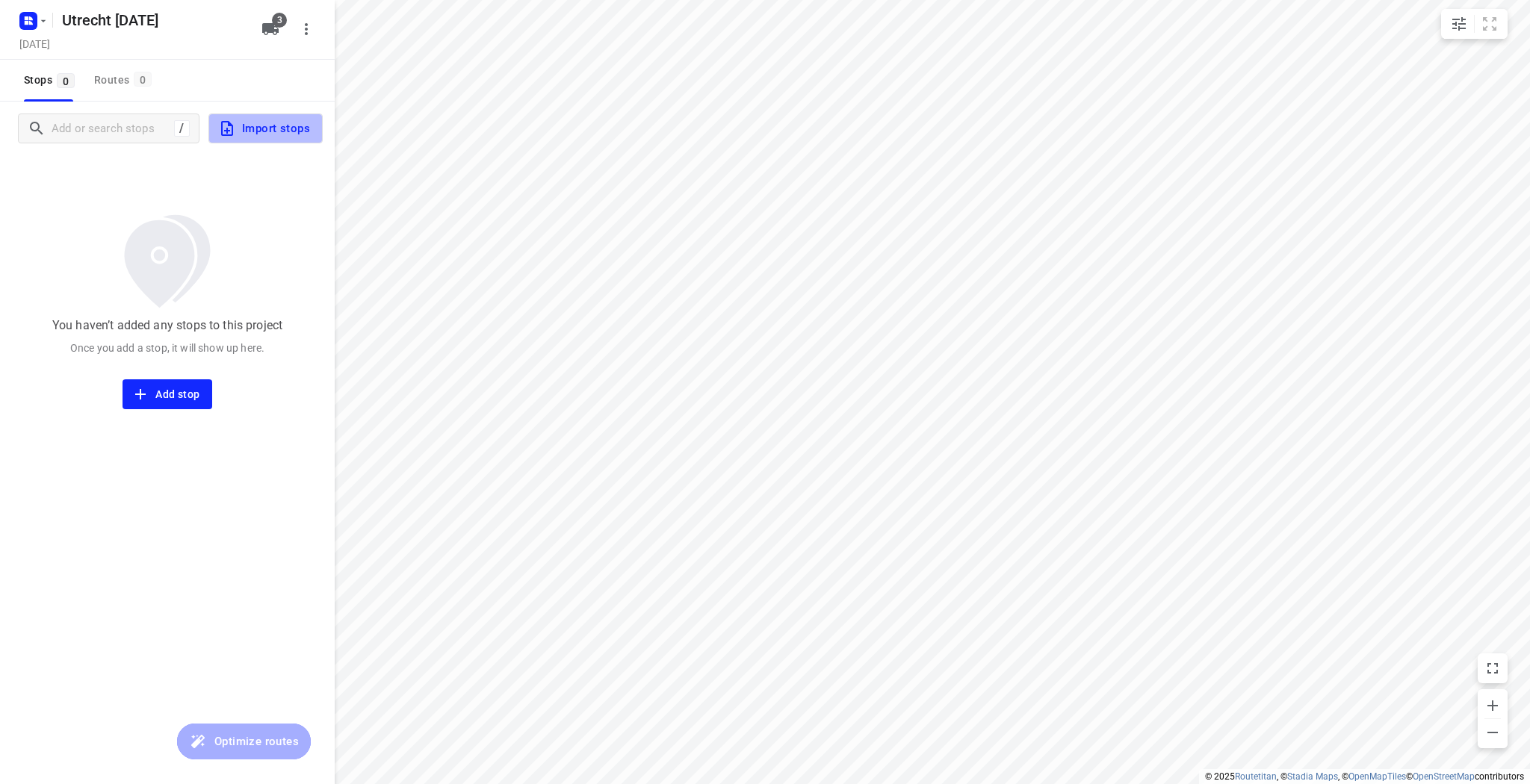
click at [277, 134] on span "Import stops" at bounding box center [264, 128] width 92 height 19
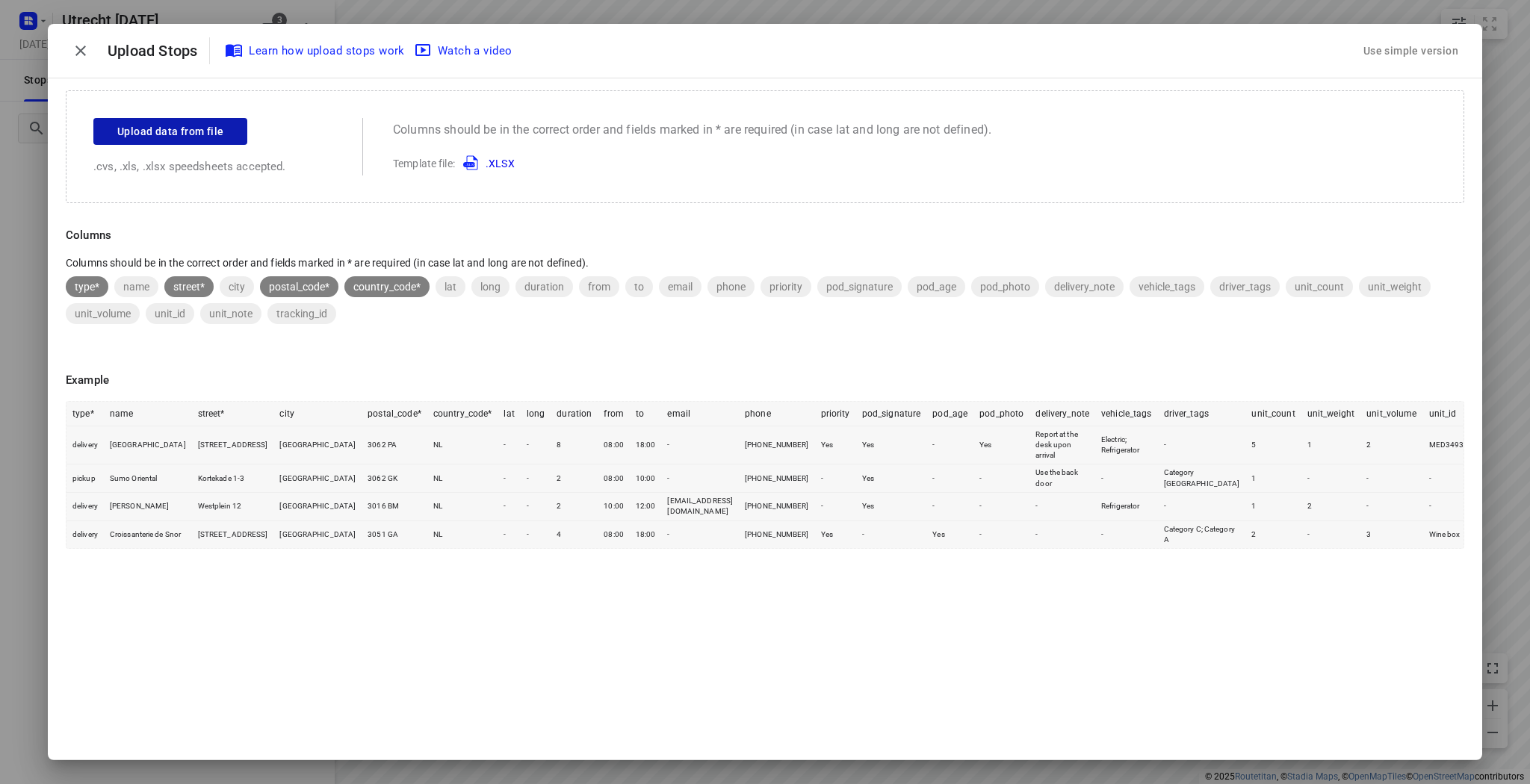
click at [145, 129] on span "Upload data from file" at bounding box center [170, 131] width 106 height 18
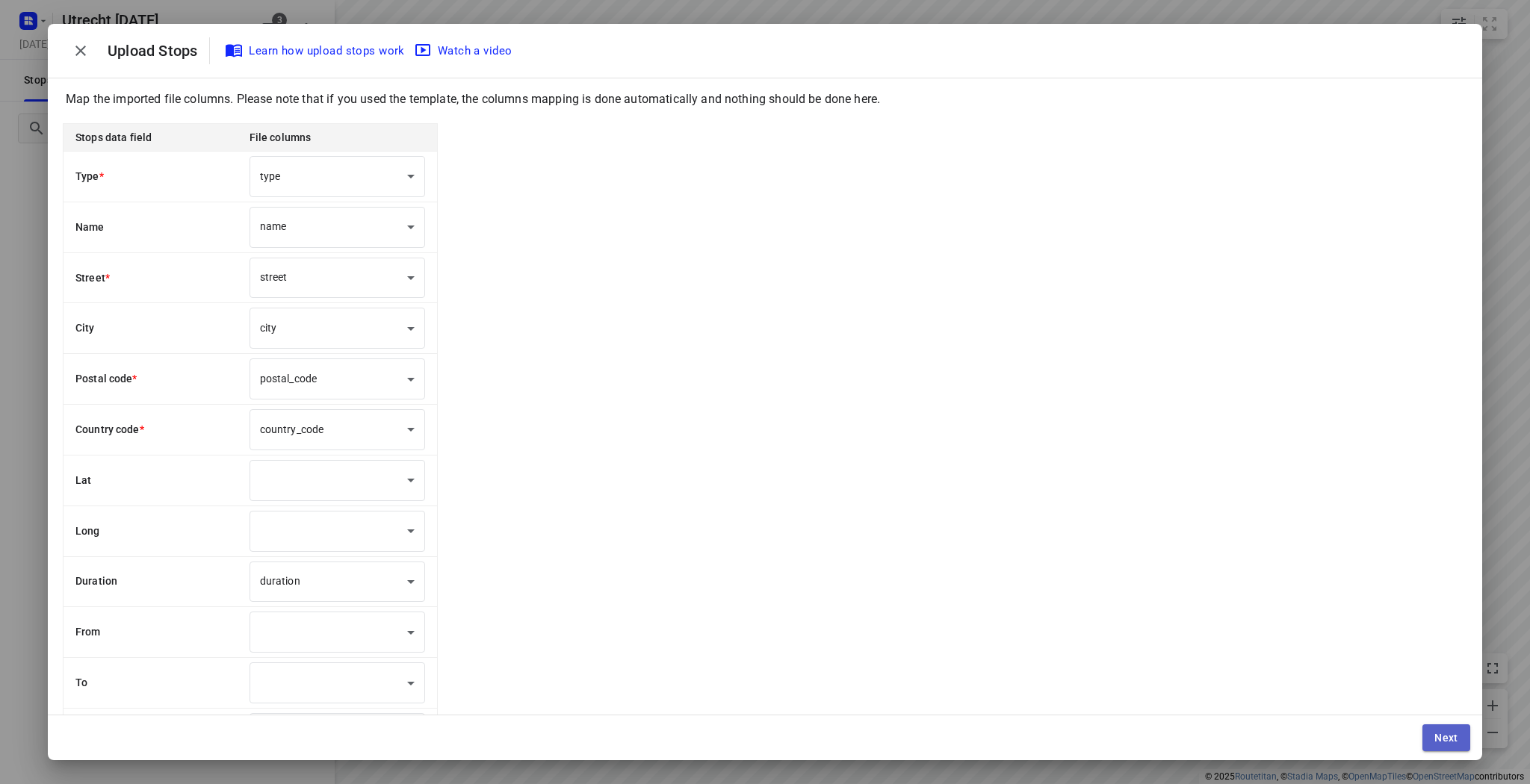
click at [1431, 736] on button "Next" at bounding box center [1446, 737] width 48 height 27
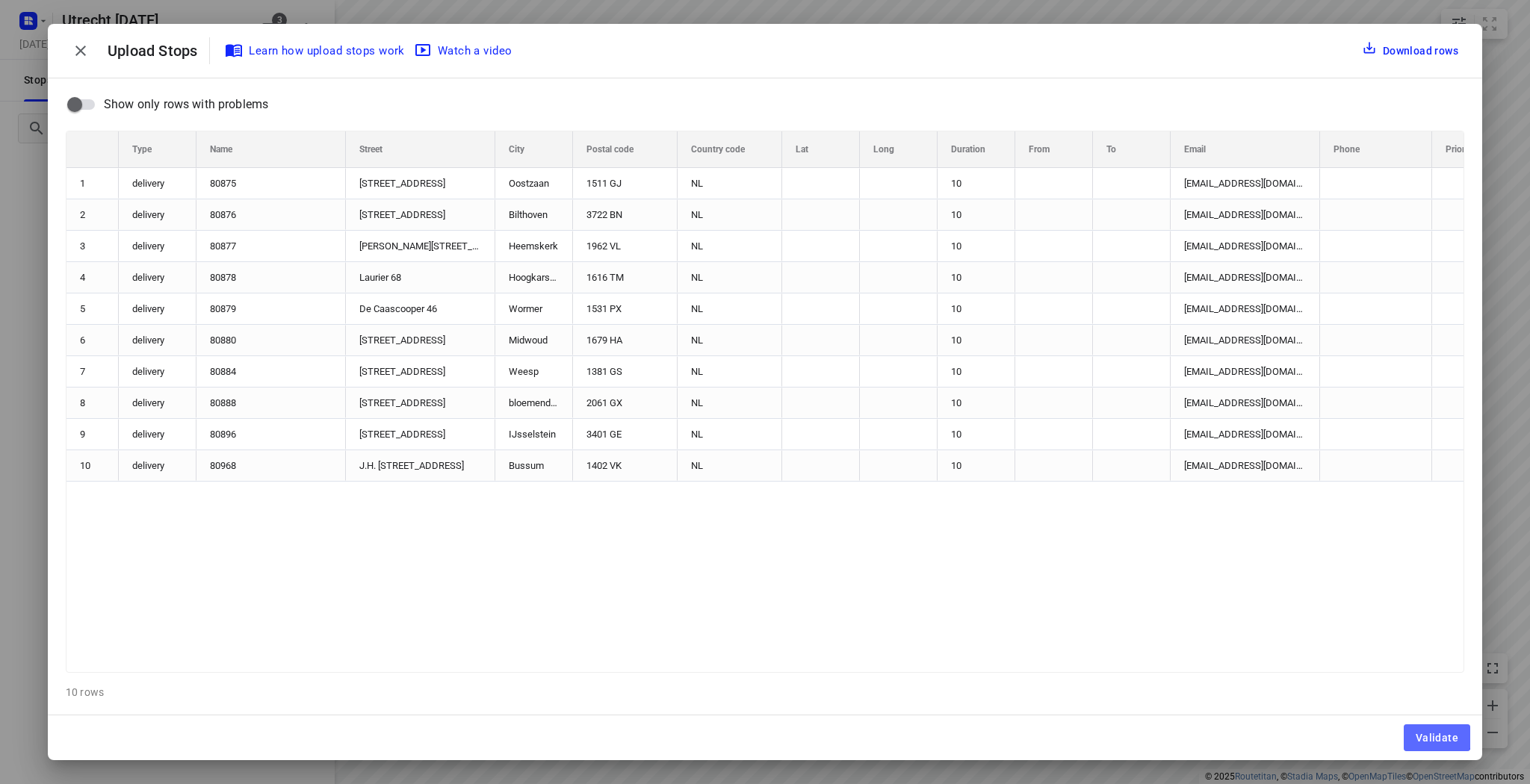
click at [1431, 736] on span "Validate" at bounding box center [1437, 737] width 42 height 12
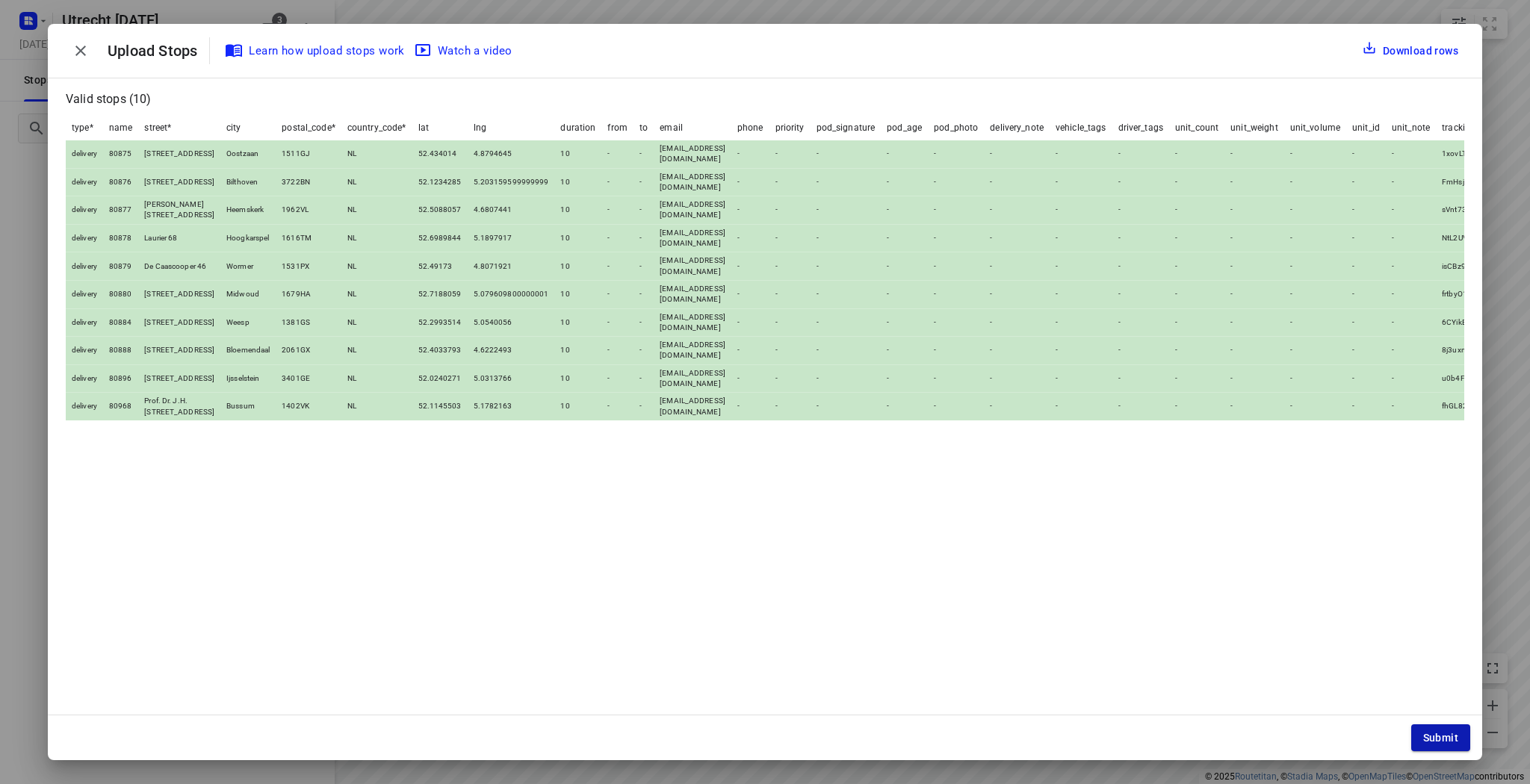
click at [1444, 744] on button "Submit" at bounding box center [1441, 737] width 59 height 27
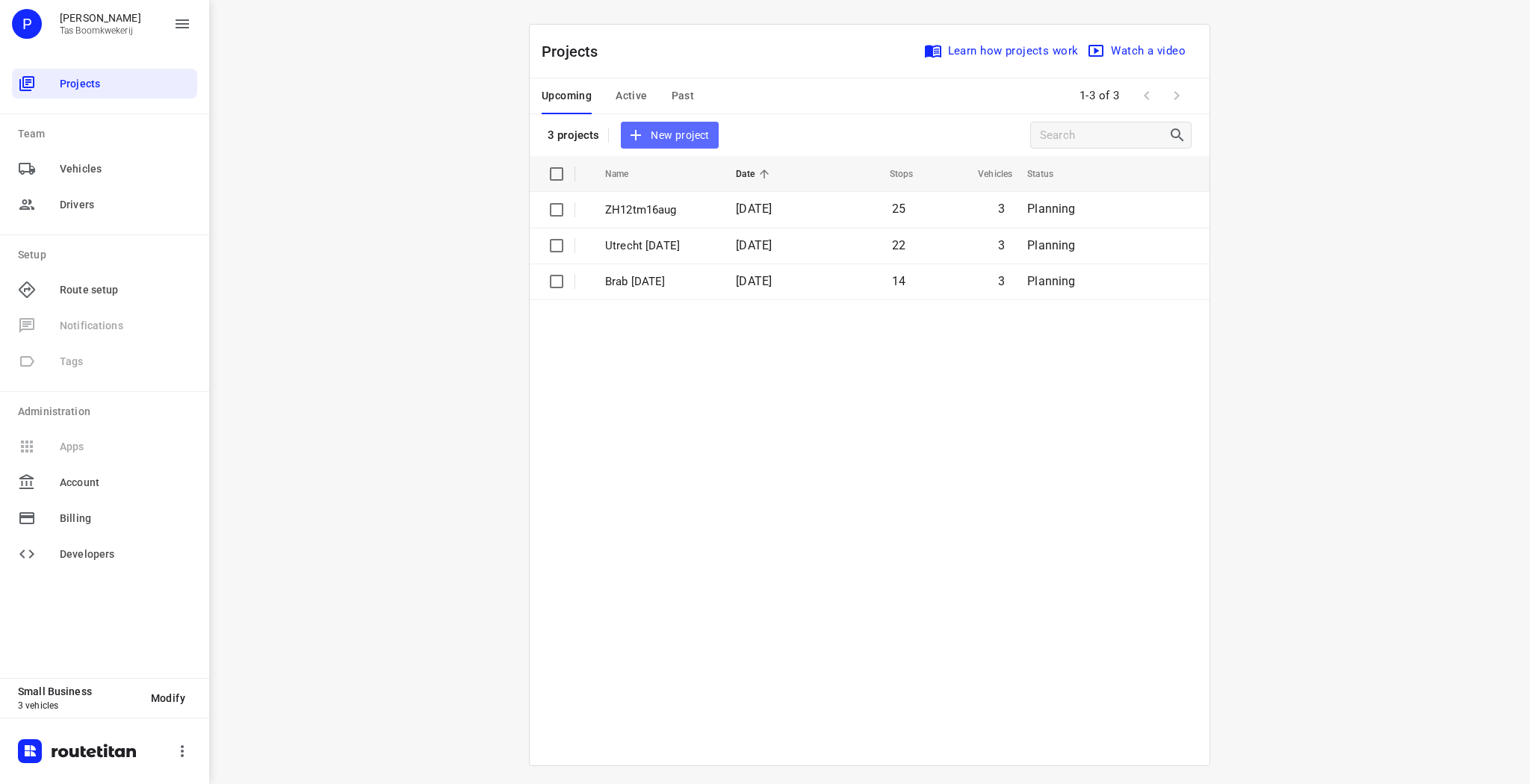
click at [664, 141] on span "New project" at bounding box center [669, 135] width 79 height 18
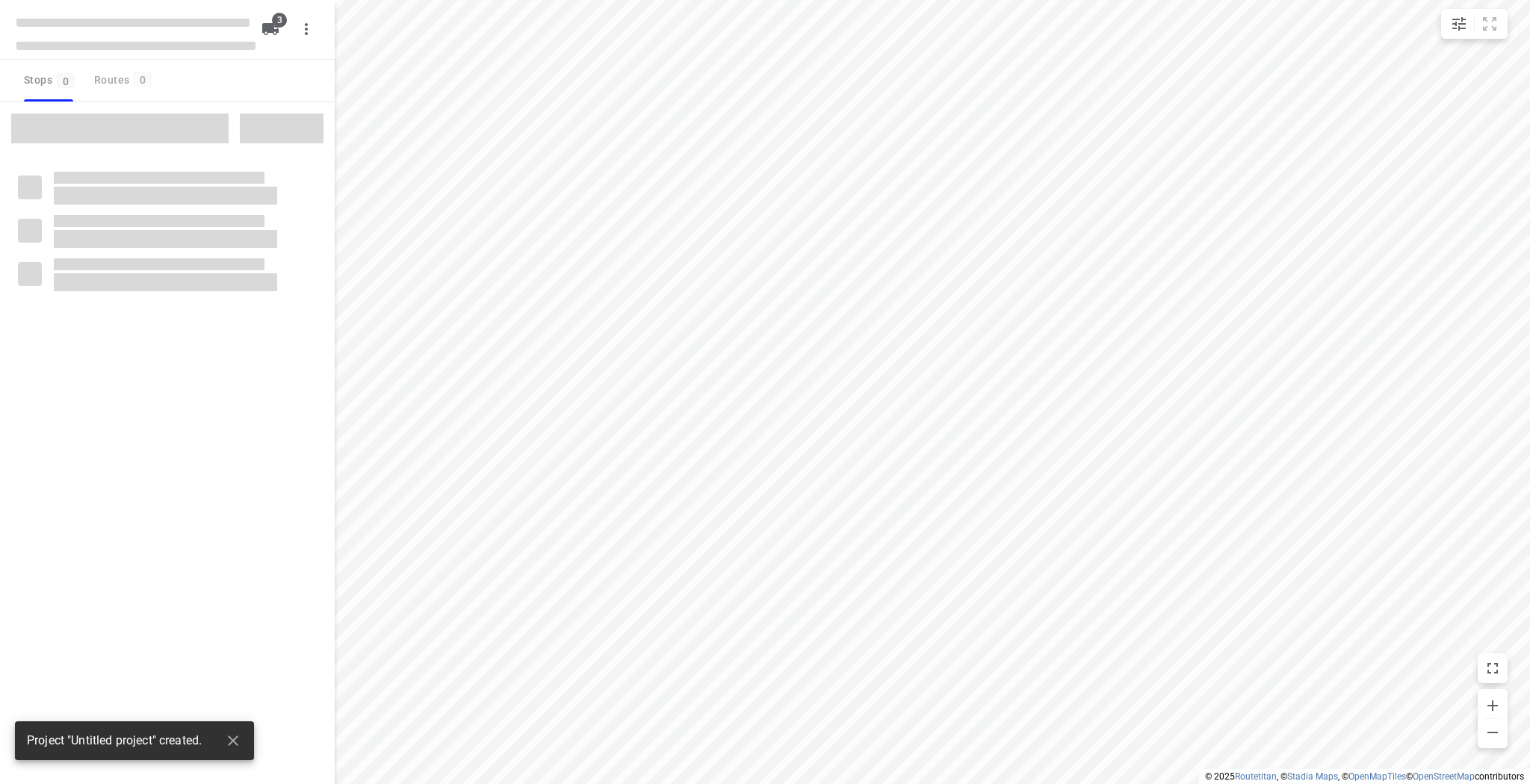
type input "distance"
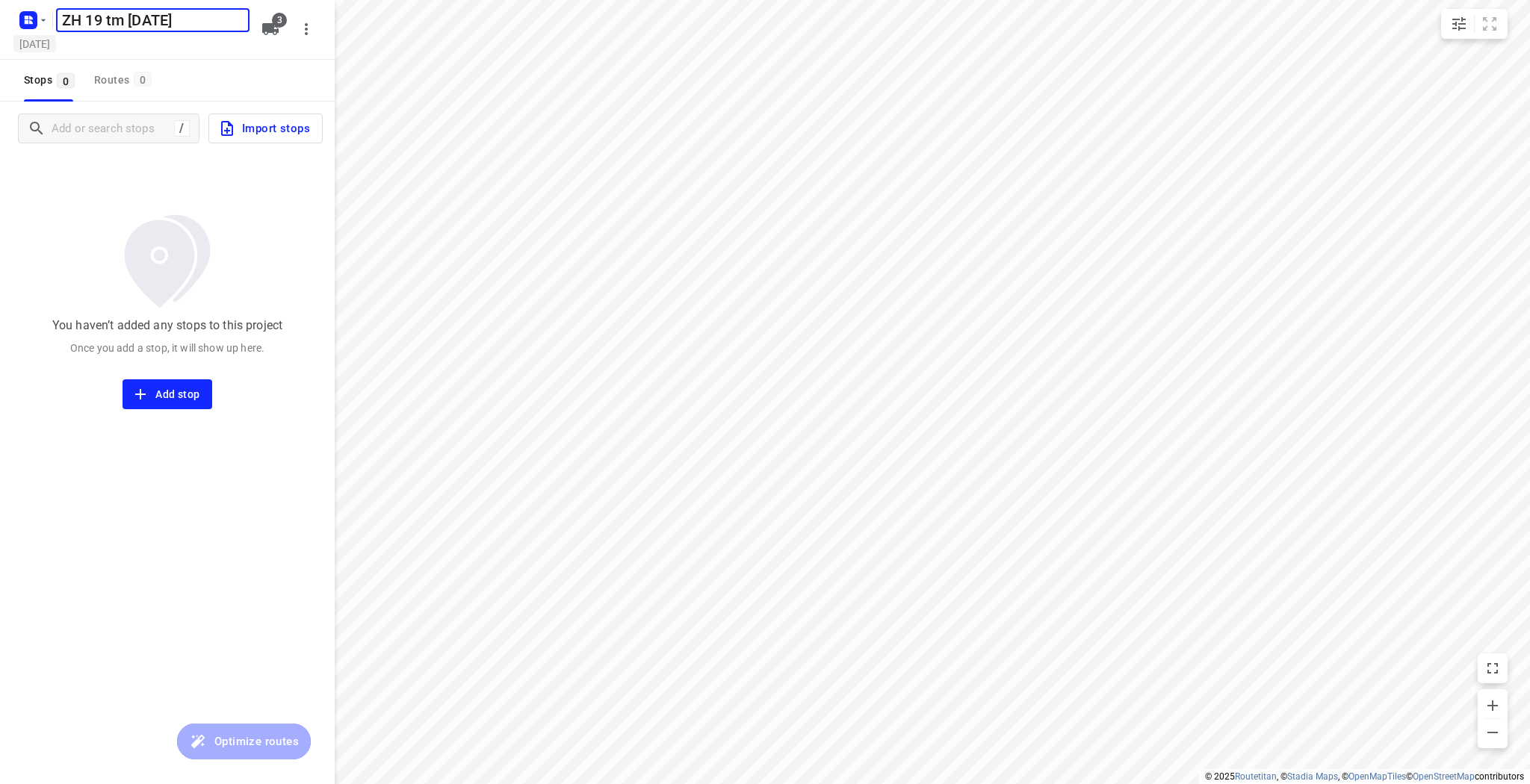
type input "ZH 19 tm [DATE]"
click at [56, 47] on h5 "[DATE]" at bounding box center [35, 43] width 42 height 17
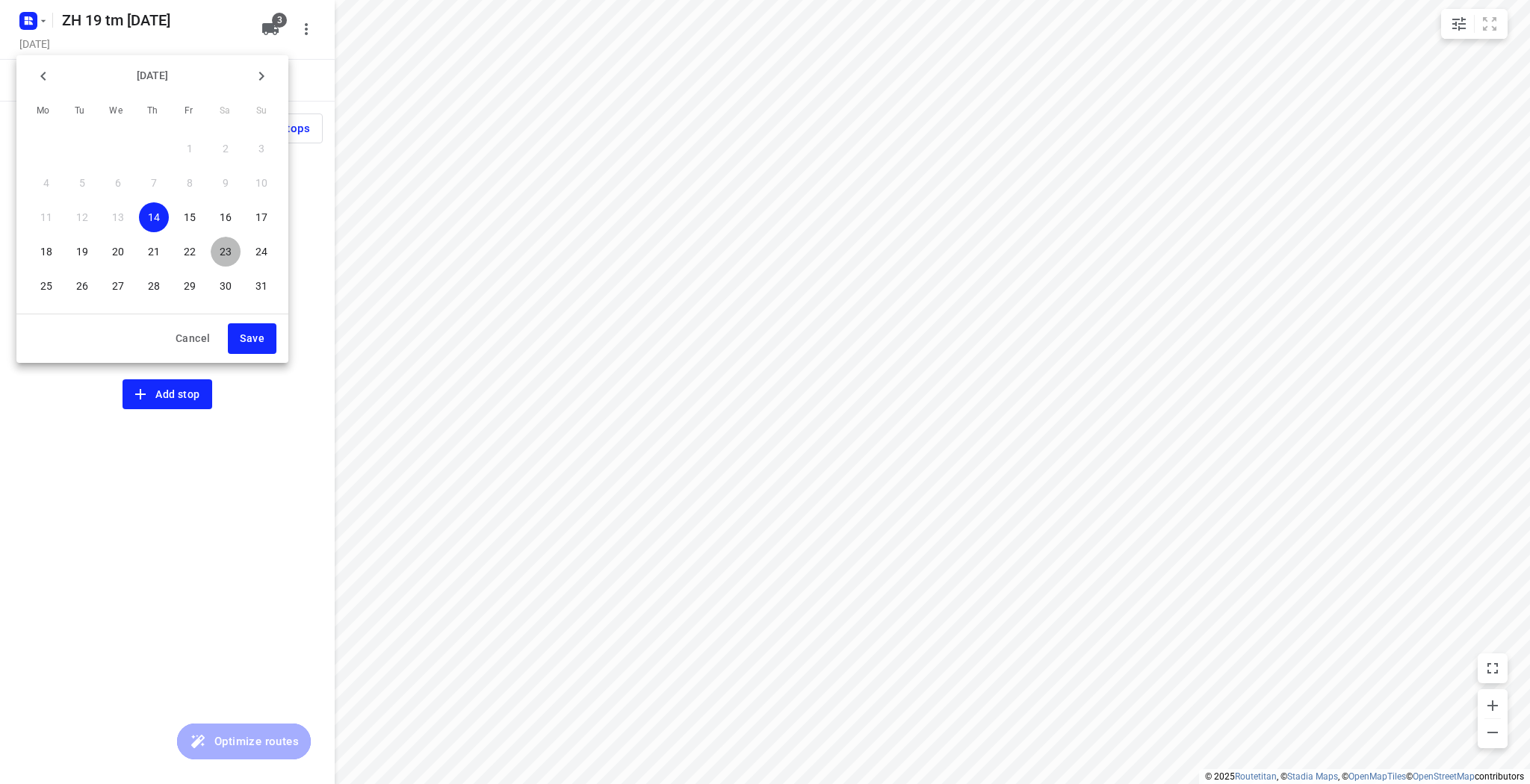
click at [218, 254] on span "23" at bounding box center [225, 252] width 30 height 15
click at [253, 337] on span "Save" at bounding box center [252, 338] width 25 height 18
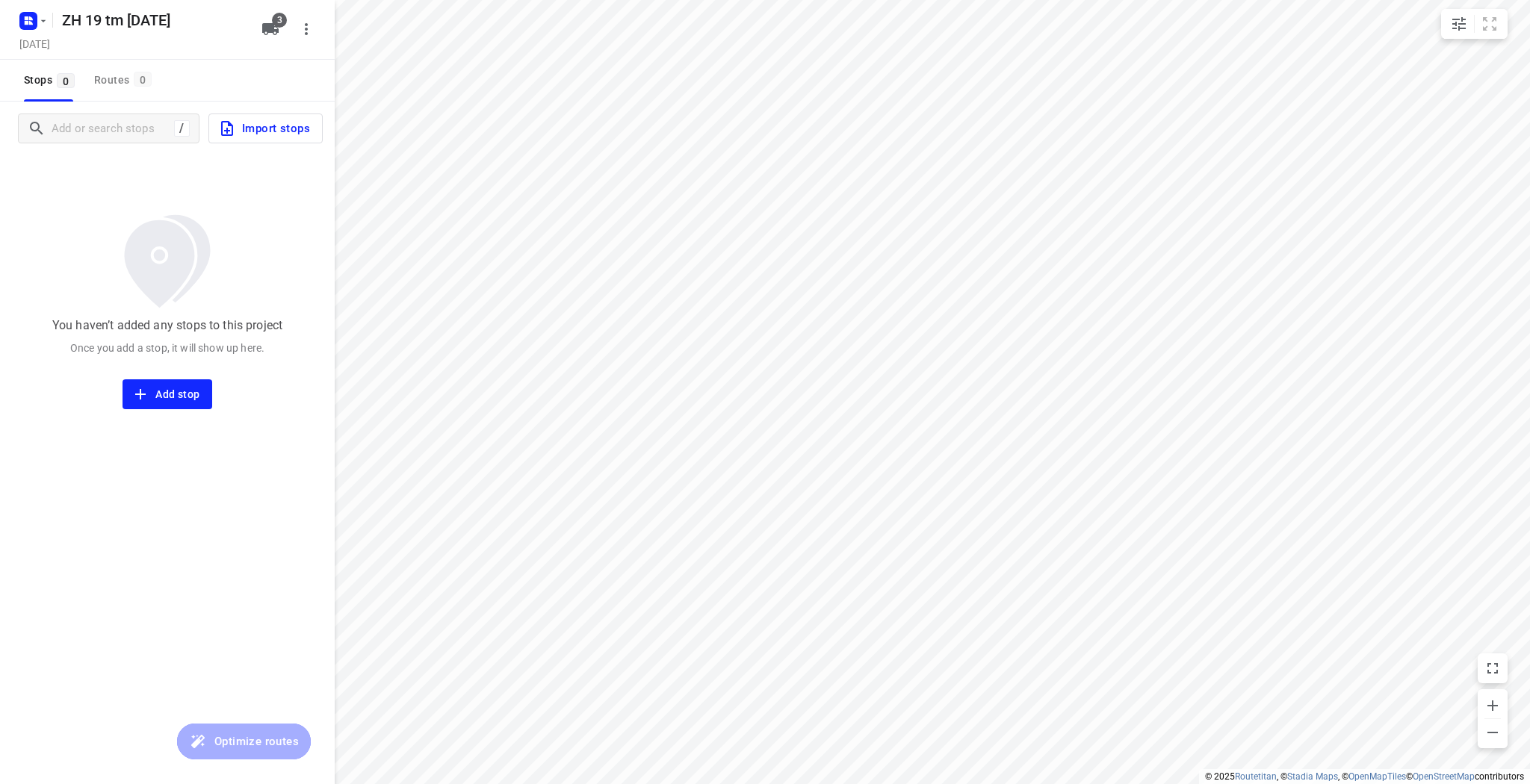
click at [248, 138] on span "Import stops" at bounding box center [264, 128] width 92 height 19
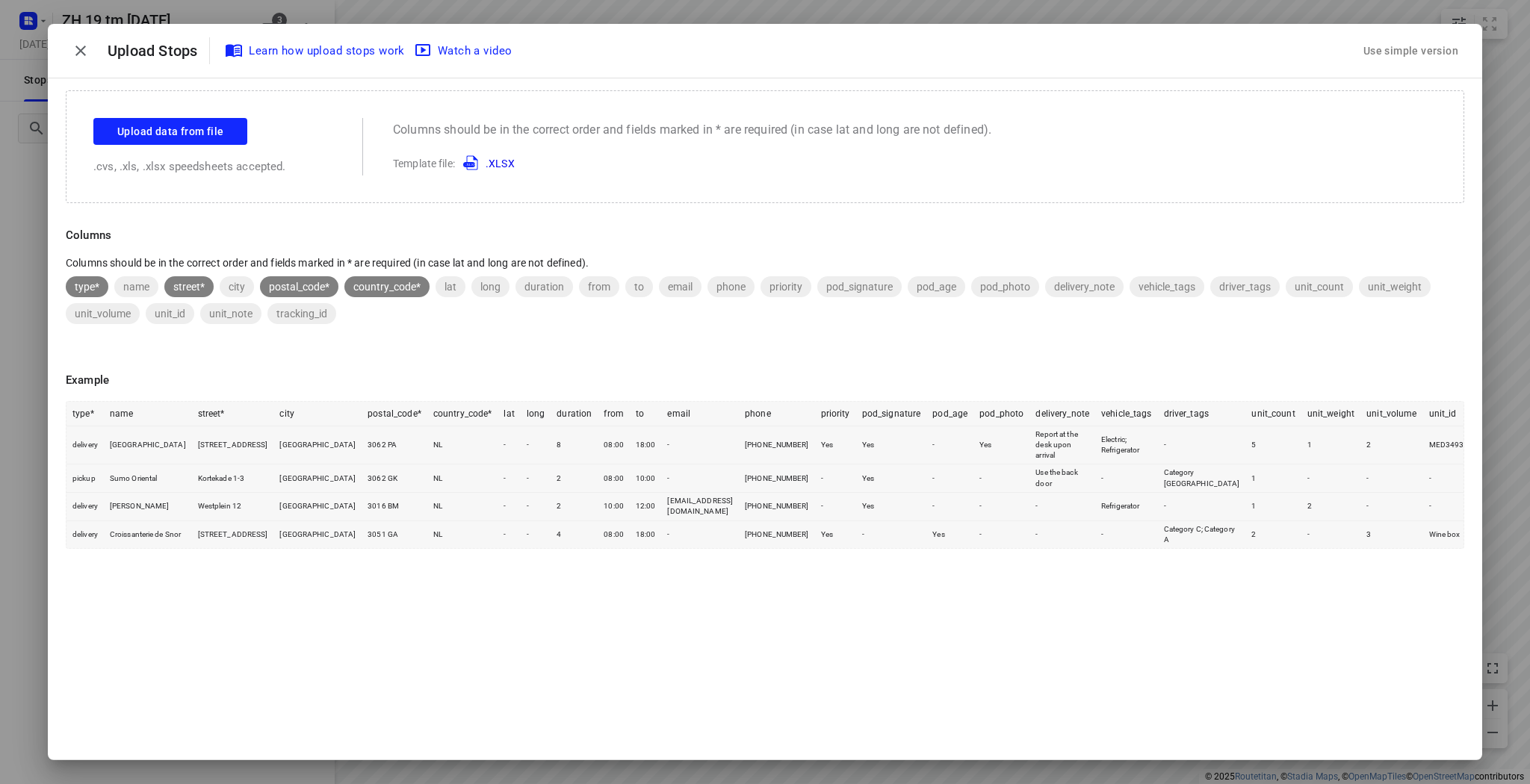
click at [223, 150] on div "Upload data from file .cvs, .xls, .xlsx speedsheets accepted." at bounding box center [213, 146] width 239 height 58
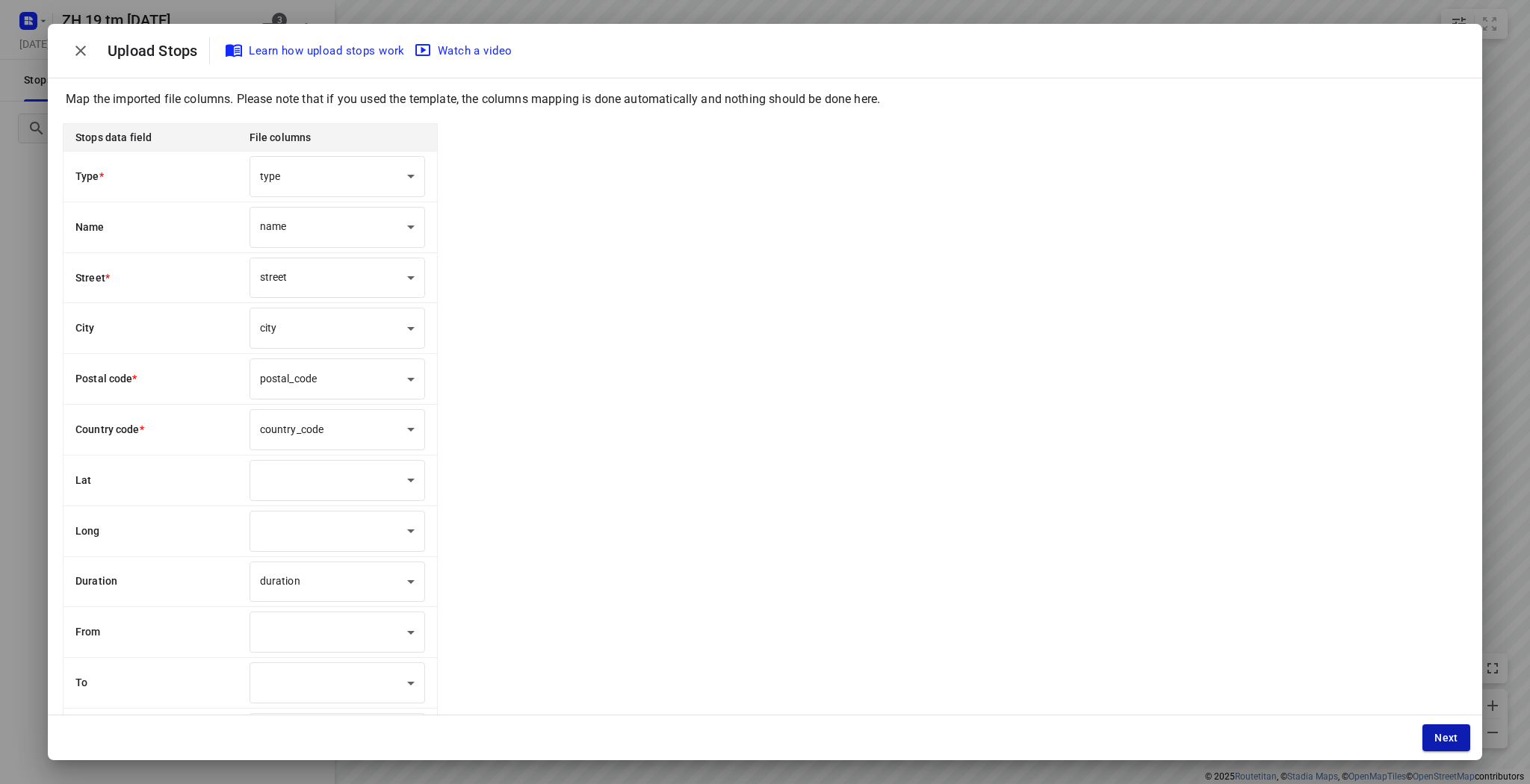
click at [1458, 741] on button "Next" at bounding box center [1446, 737] width 48 height 27
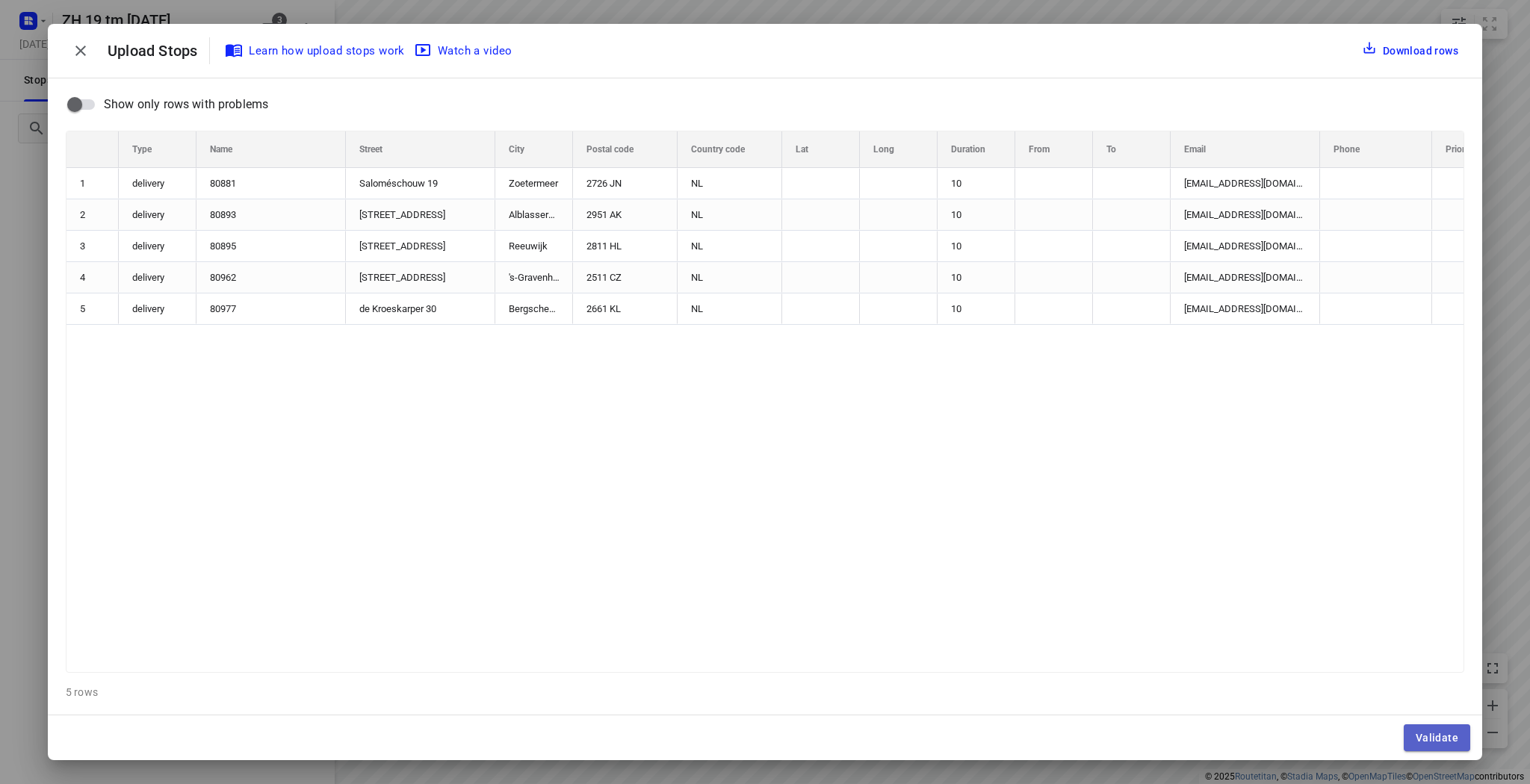
click at [1456, 741] on span "Validate" at bounding box center [1437, 737] width 42 height 12
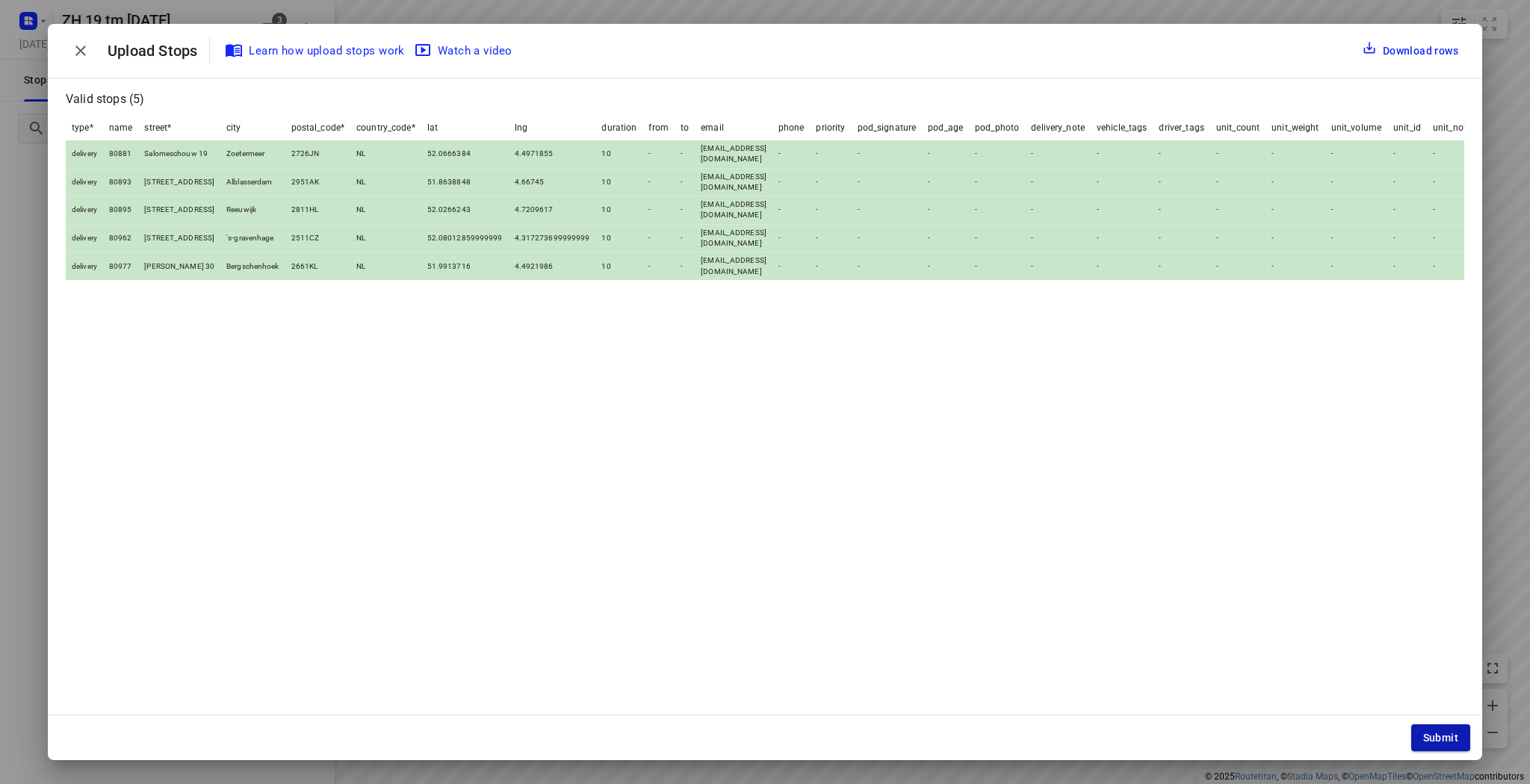
click at [1432, 735] on span "Submit" at bounding box center [1441, 737] width 35 height 12
